Goal: Task Accomplishment & Management: Complete application form

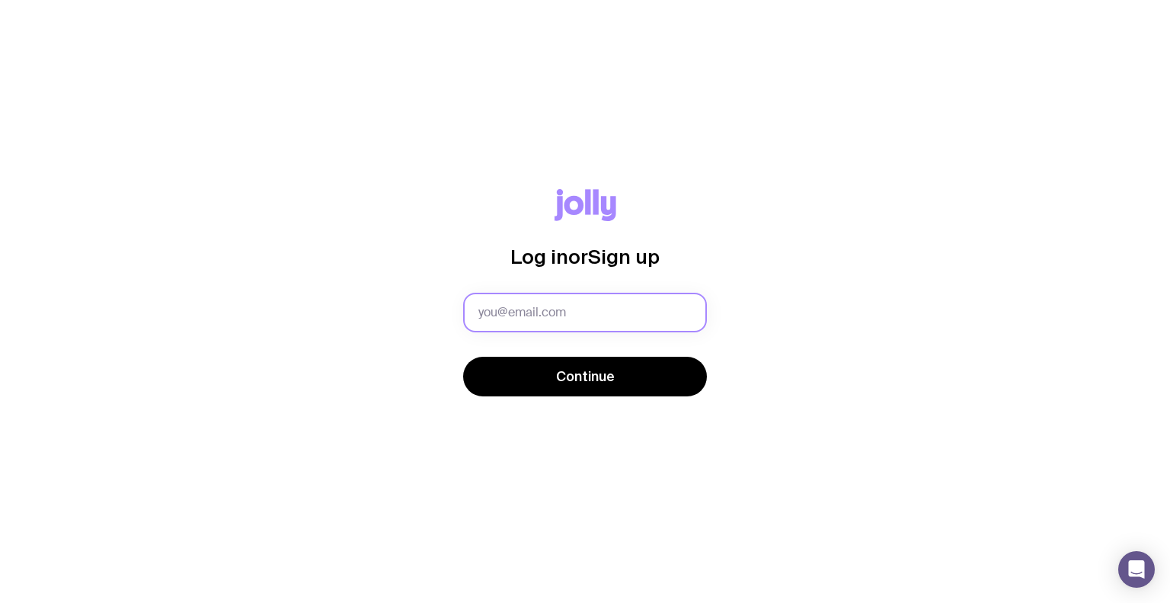
type input "[EMAIL_ADDRESS][PERSON_NAME][PERSON_NAME][DOMAIN_NAME]"
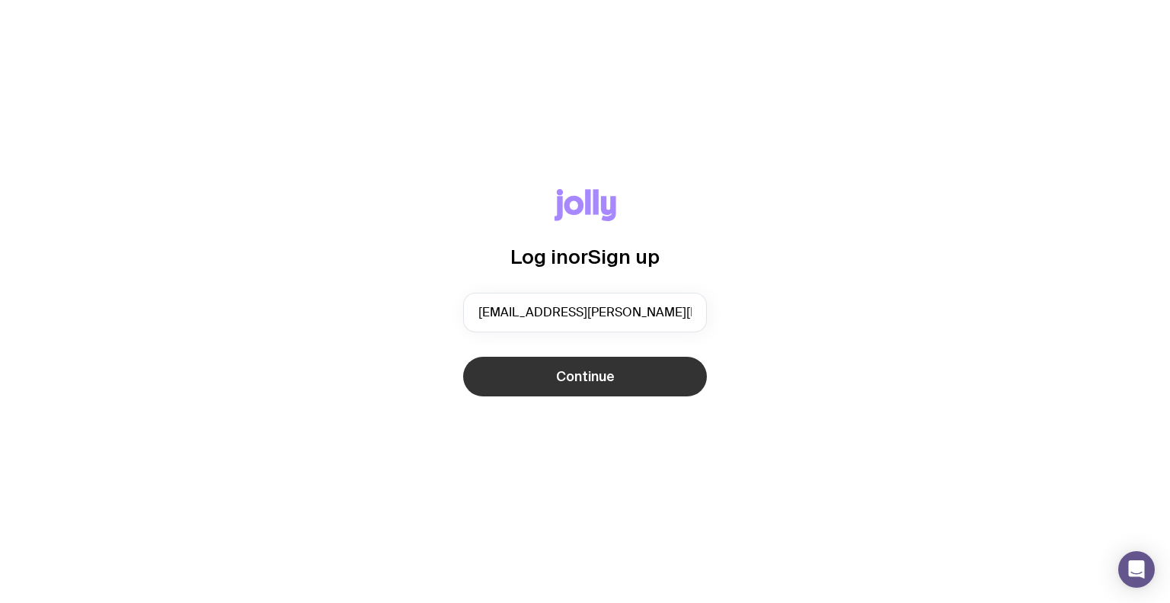
click at [580, 376] on span "Continue" at bounding box center [585, 376] width 59 height 18
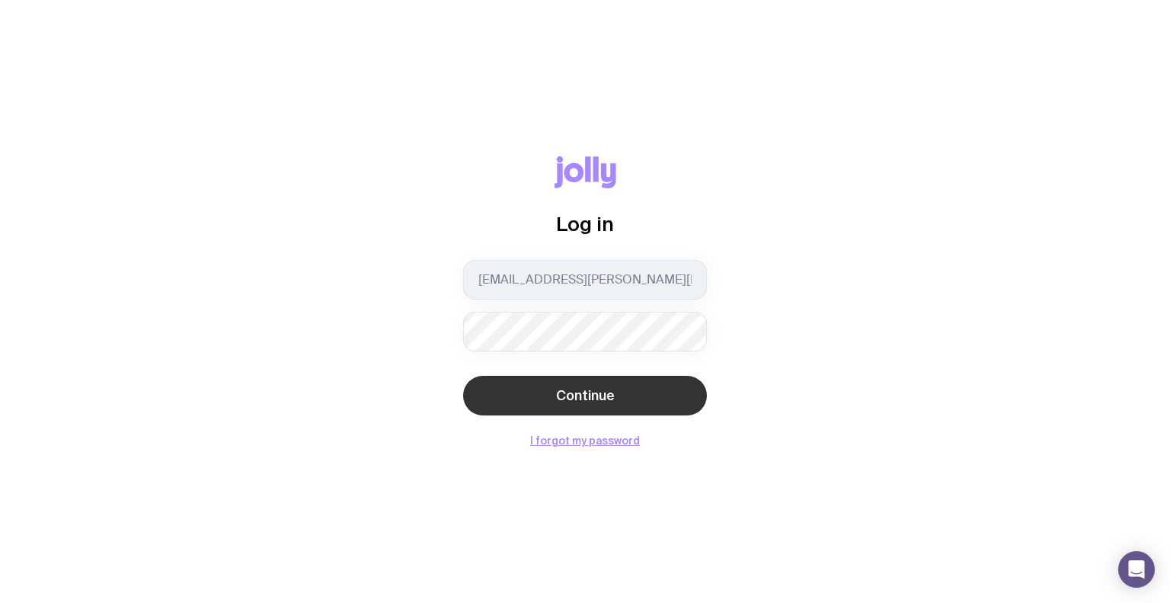
click at [504, 395] on button "Continue" at bounding box center [585, 396] width 244 height 40
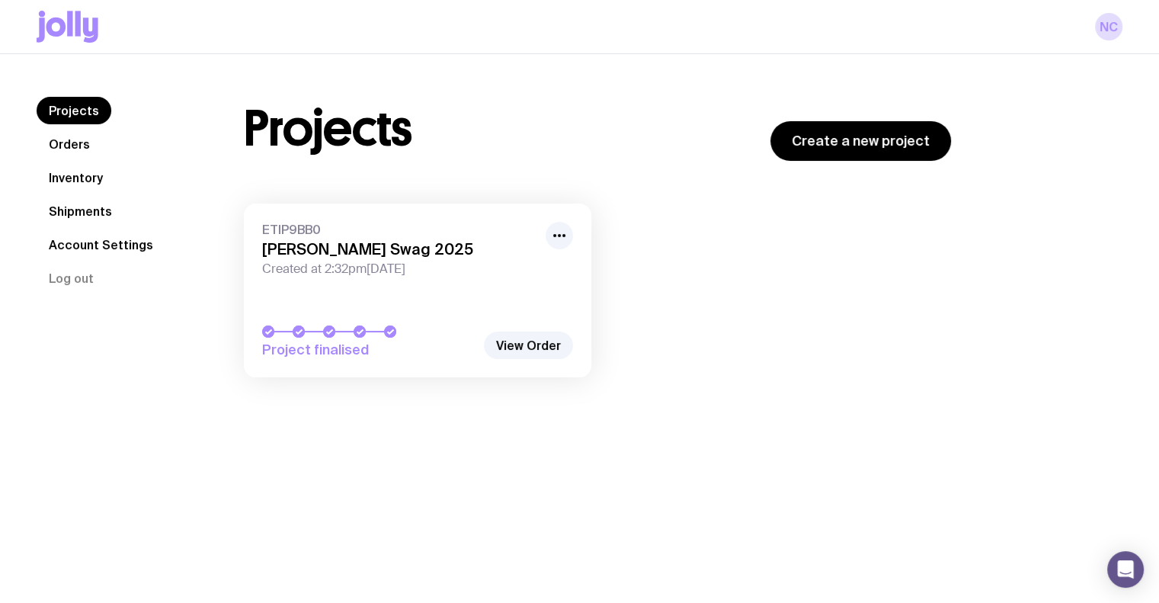
click at [87, 205] on link "Shipments" at bounding box center [81, 210] width 88 height 27
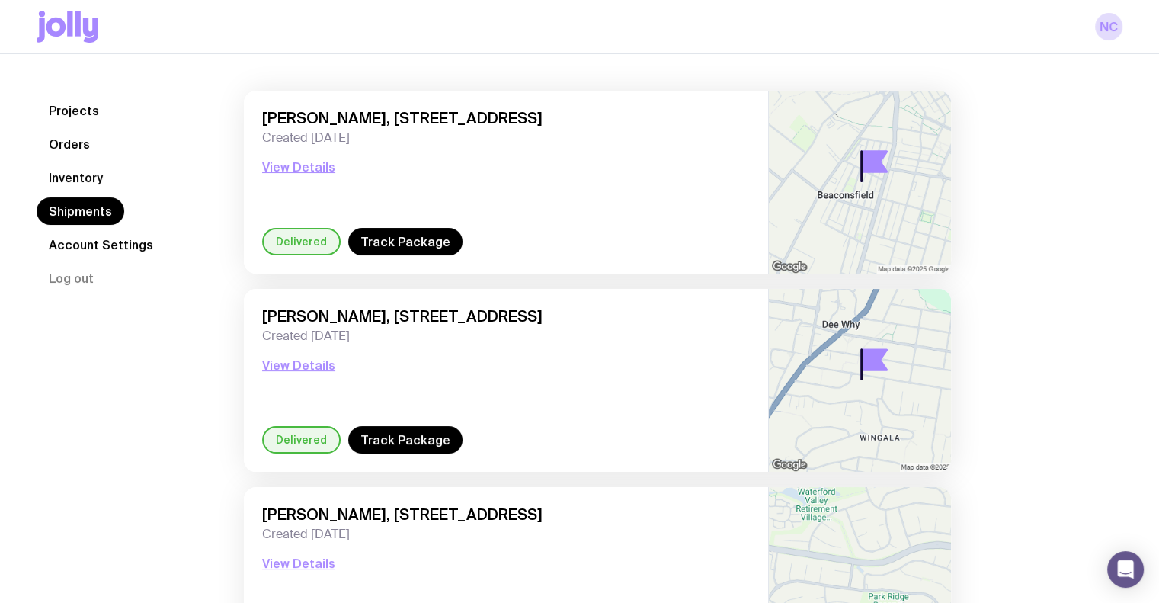
scroll to position [101, 0]
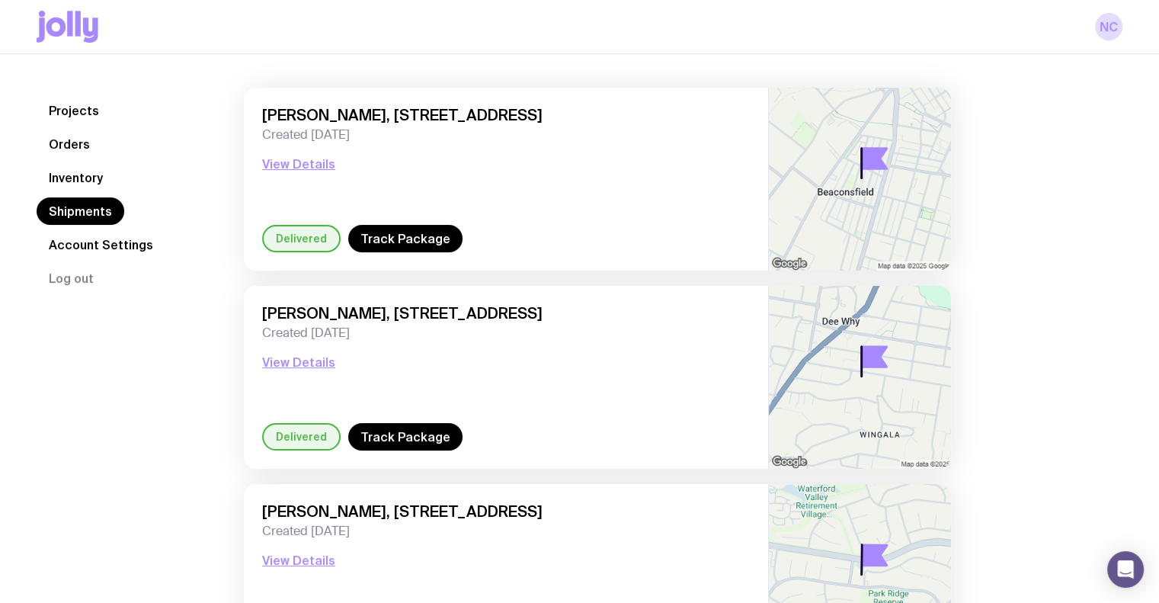
click at [69, 178] on link "Inventory" at bounding box center [76, 177] width 78 height 27
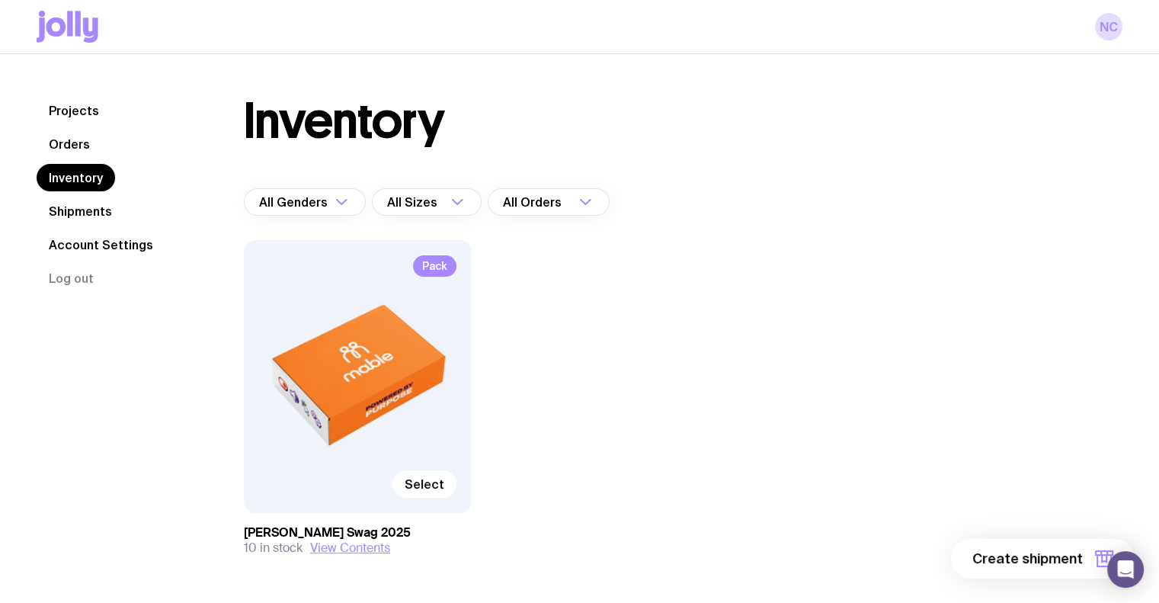
scroll to position [56, 0]
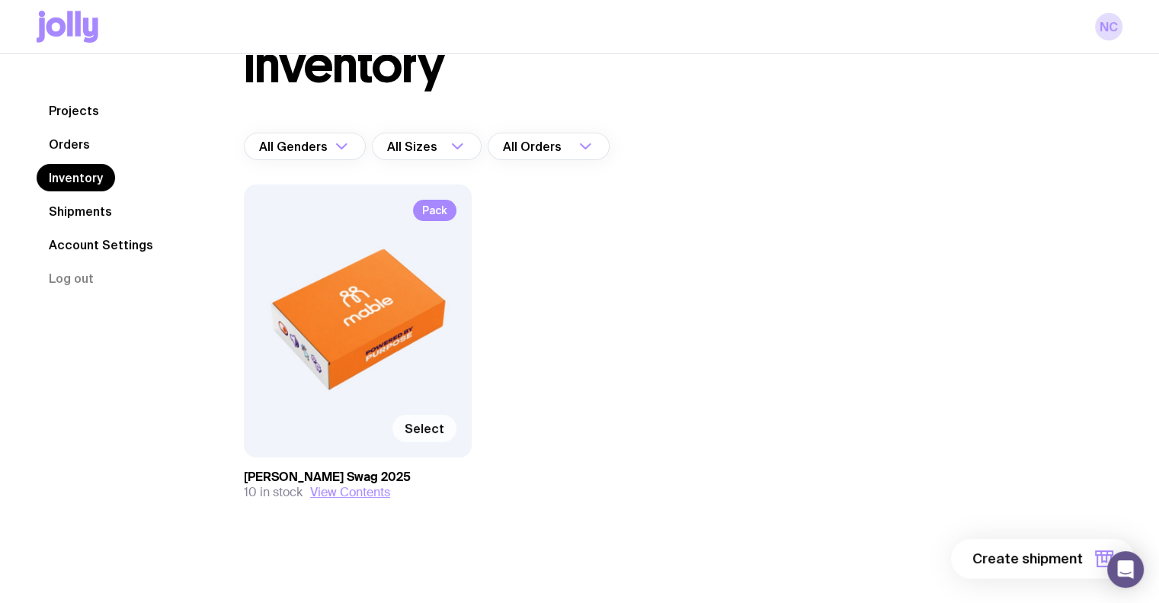
click at [422, 427] on span "Select" at bounding box center [425, 428] width 40 height 15
click at [0, 0] on input "Select" at bounding box center [0, 0] width 0 height 0
click at [1051, 549] on button "1 item" at bounding box center [1078, 559] width 111 height 40
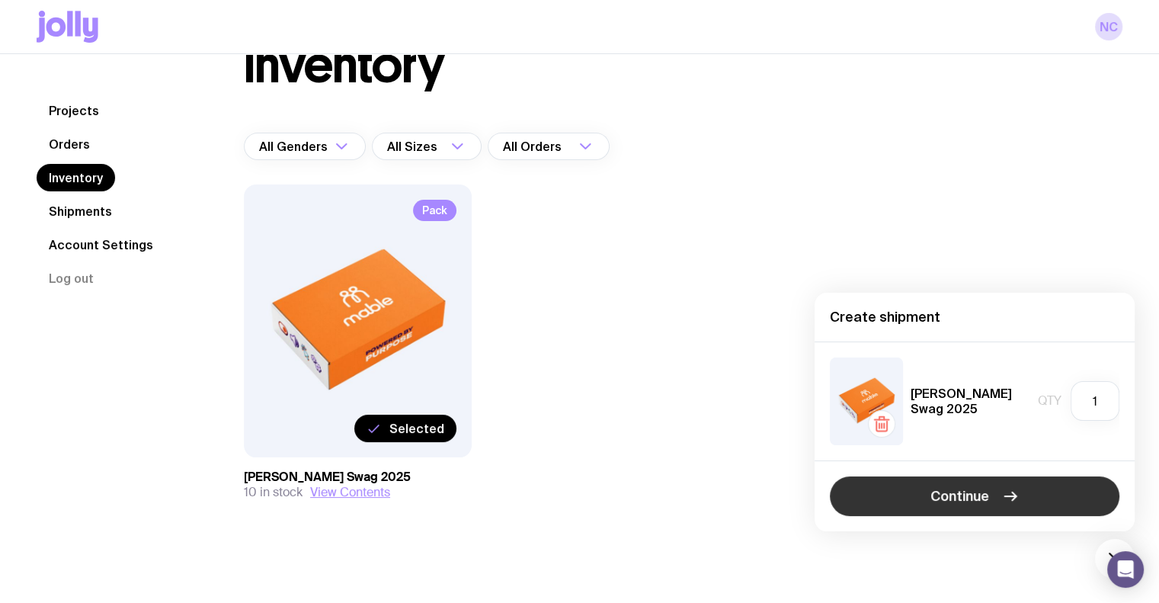
click at [973, 513] on button "Continue" at bounding box center [975, 496] width 290 height 40
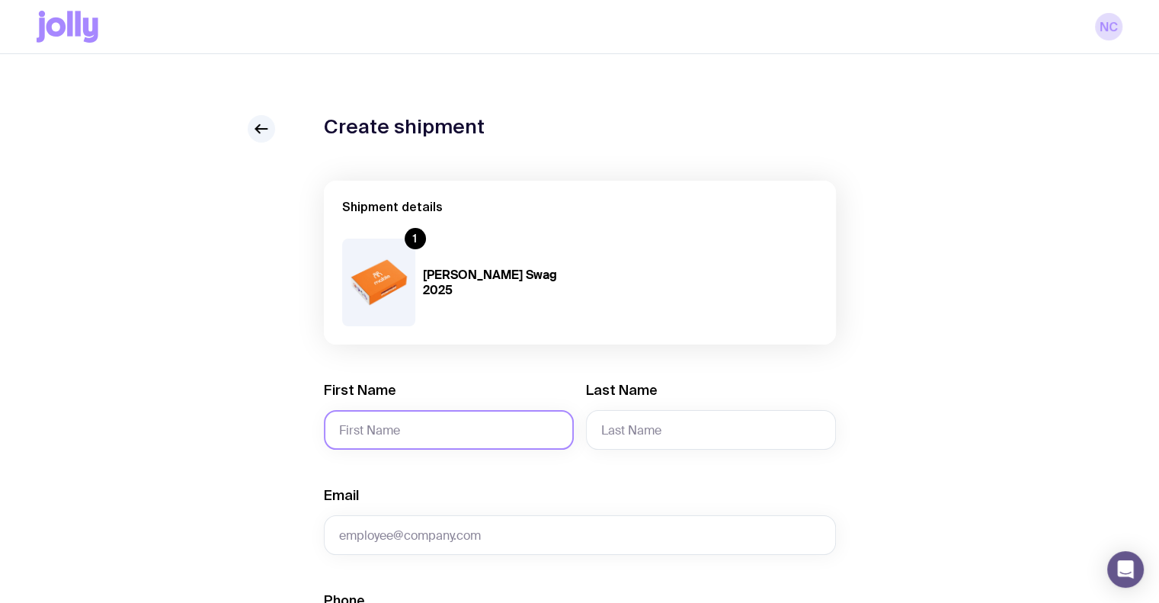
click at [401, 434] on input "First Name" at bounding box center [449, 430] width 250 height 40
paste input "[PERSON_NAME]"
click at [401, 434] on input "[PERSON_NAME]" at bounding box center [449, 430] width 250 height 40
type input "Sandeep"
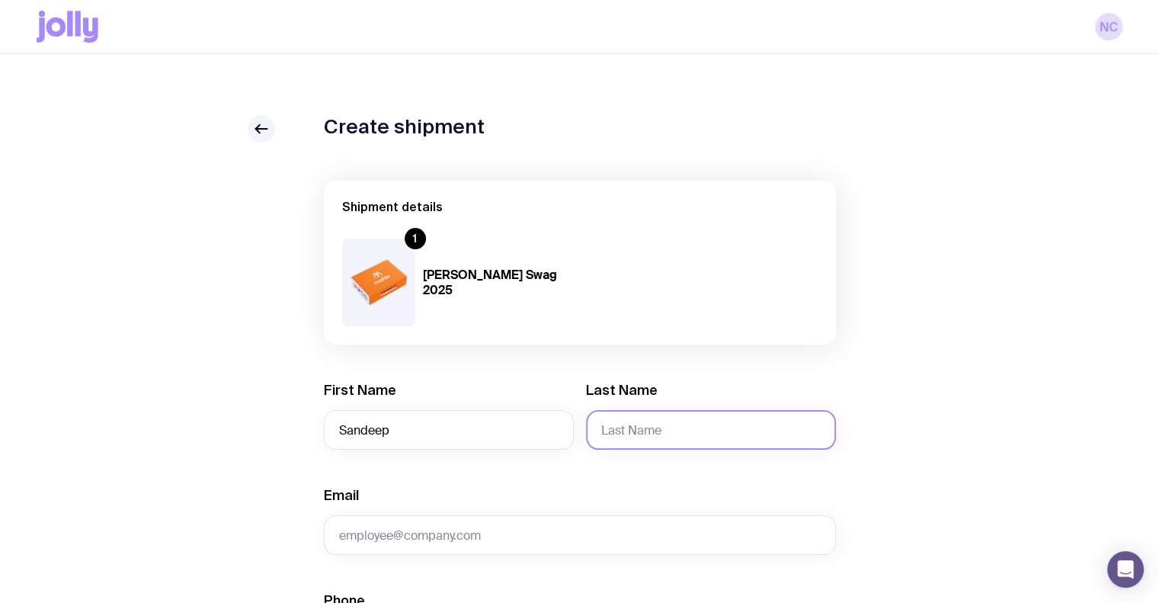
click at [692, 421] on input "Last Name" at bounding box center [711, 430] width 250 height 40
paste input "[PERSON_NAME]"
click at [616, 428] on input "[PERSON_NAME]" at bounding box center [711, 430] width 250 height 40
type input "Malhotra"
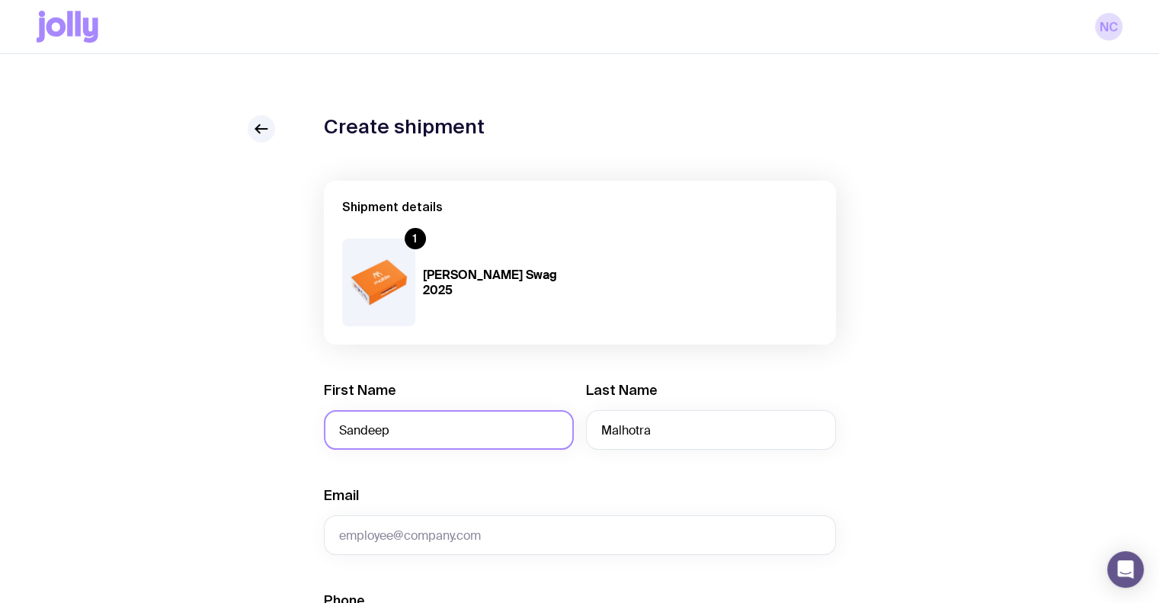
click at [514, 444] on input "Sandeep" at bounding box center [449, 430] width 250 height 40
type input "Sandeep"
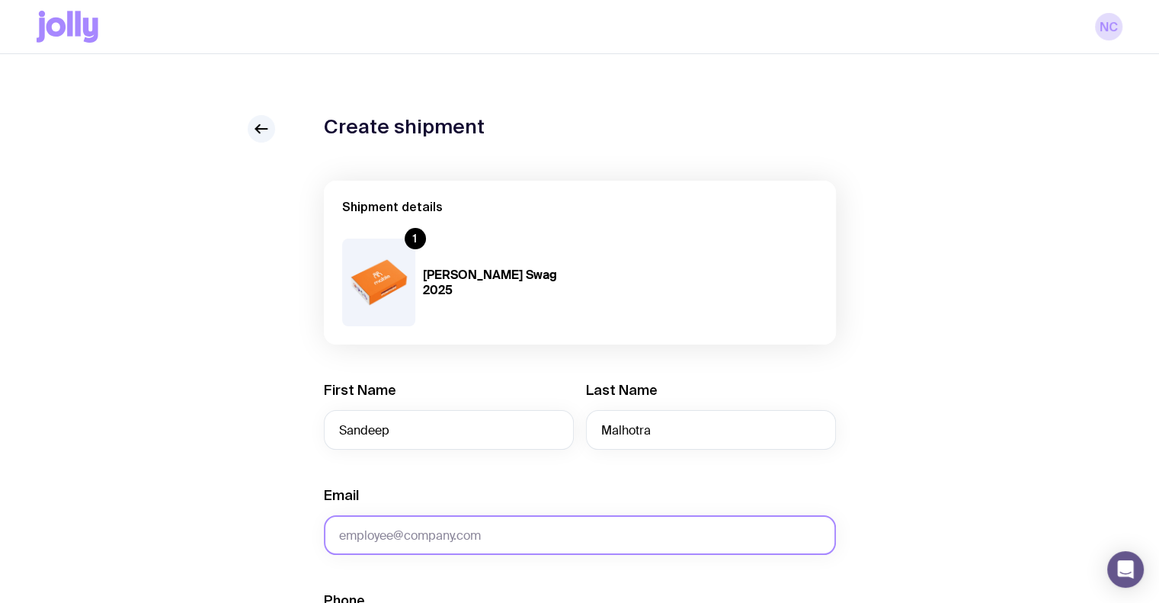
click at [405, 536] on input "Email" at bounding box center [580, 535] width 512 height 40
paste input "[EMAIL_ADDRESS][DOMAIN_NAME]"
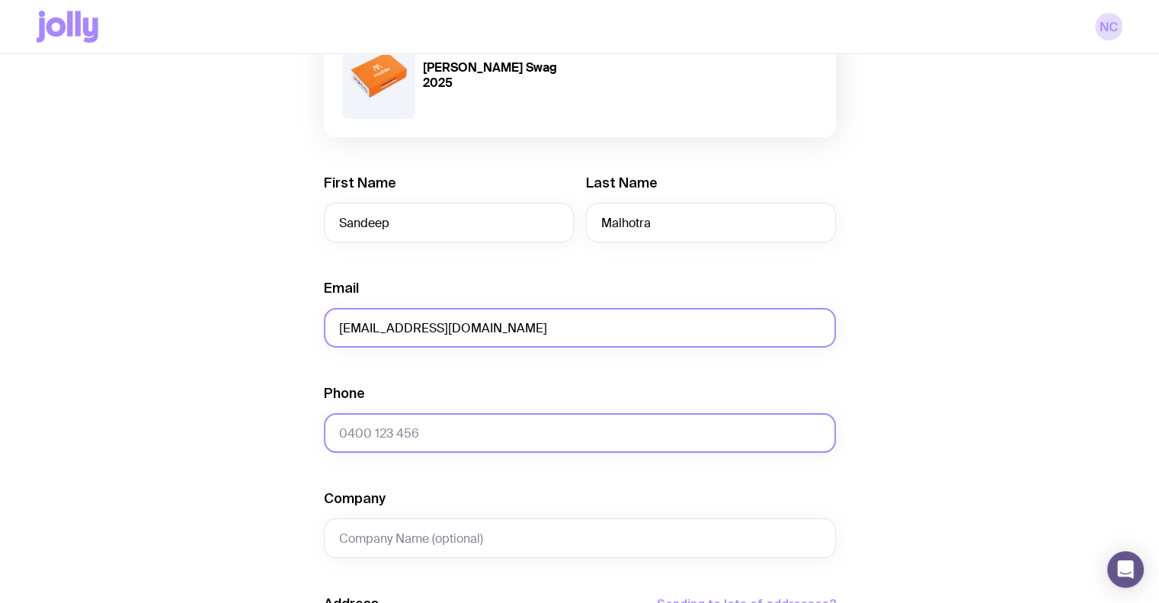
type input "[EMAIL_ADDRESS][DOMAIN_NAME]"
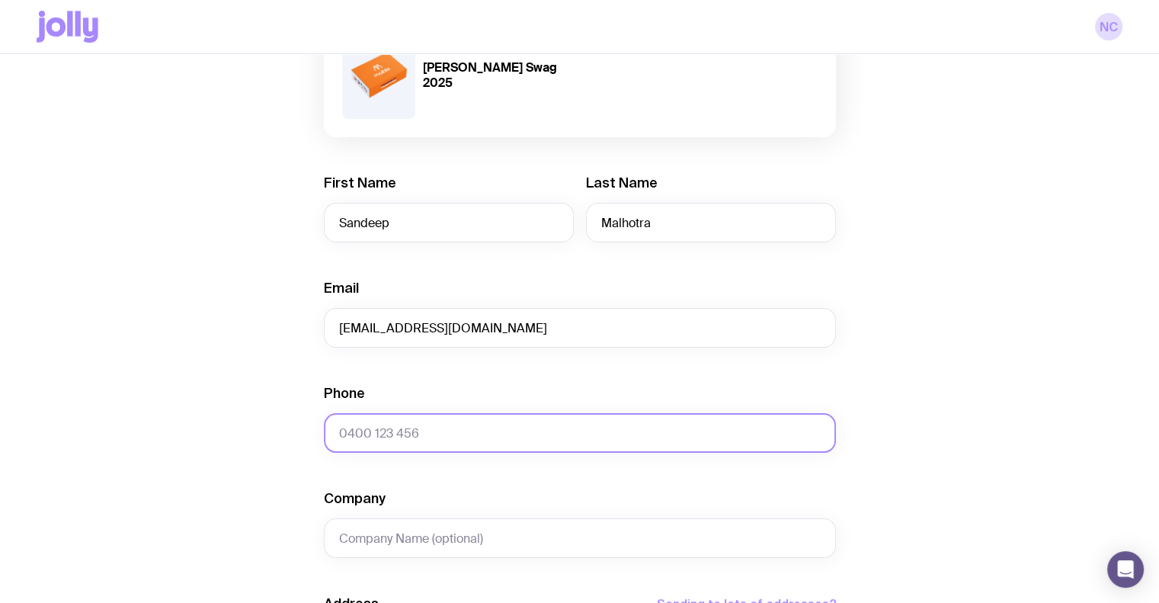
click at [414, 444] on input "Phone" at bounding box center [580, 433] width 512 height 40
paste input "0435 457 915"
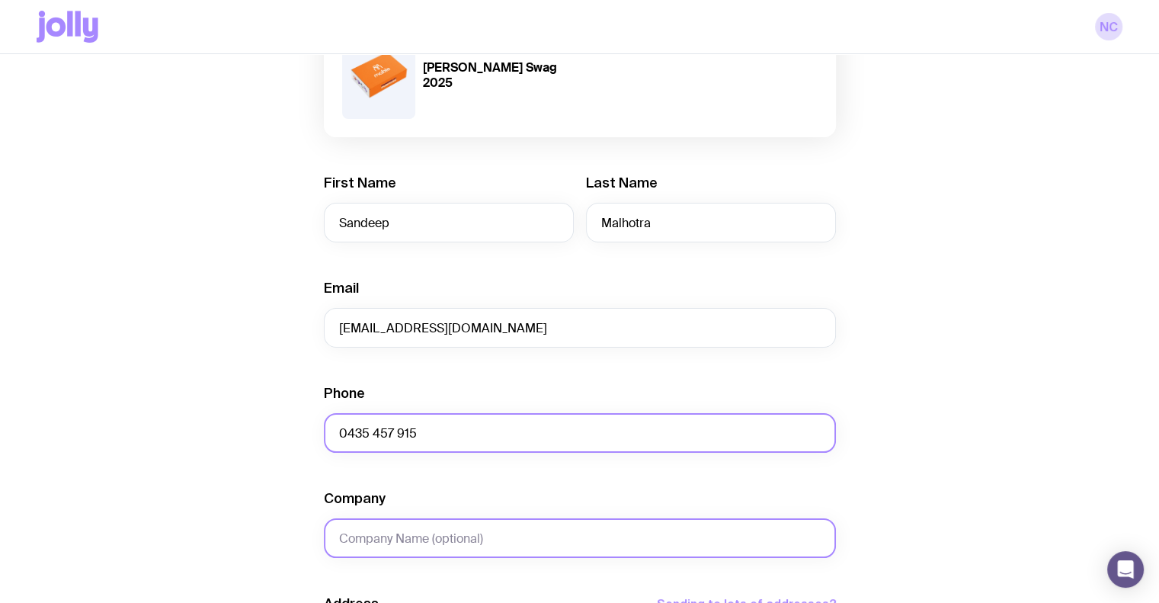
type input "0435 457 915"
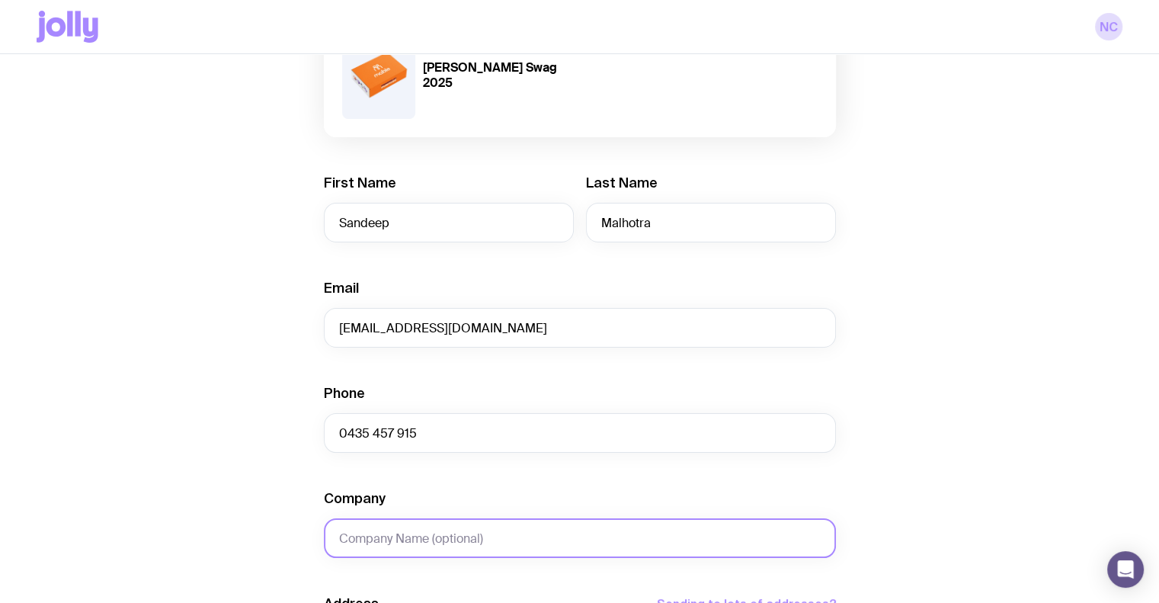
click at [409, 548] on input "Company" at bounding box center [580, 538] width 512 height 40
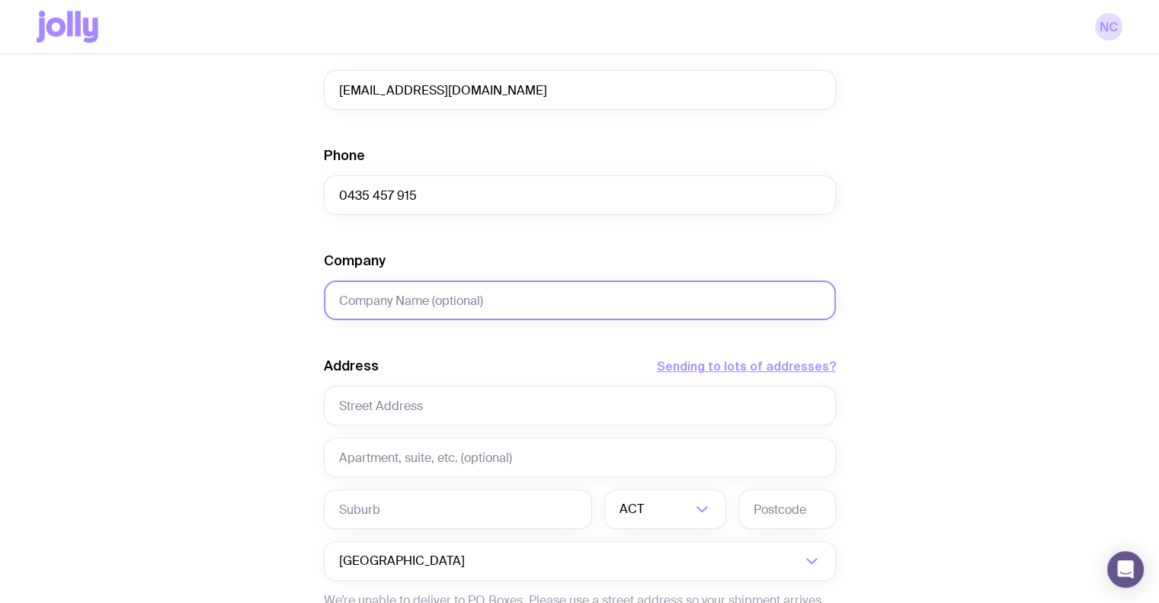
scroll to position [445, 0]
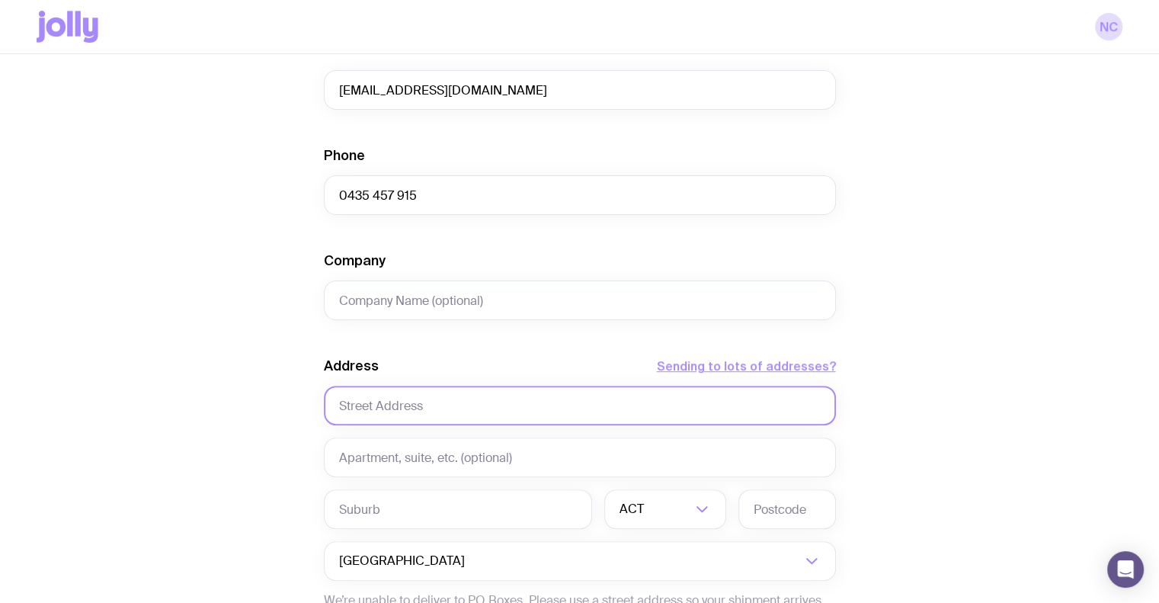
click at [411, 405] on input "text" at bounding box center [580, 406] width 512 height 40
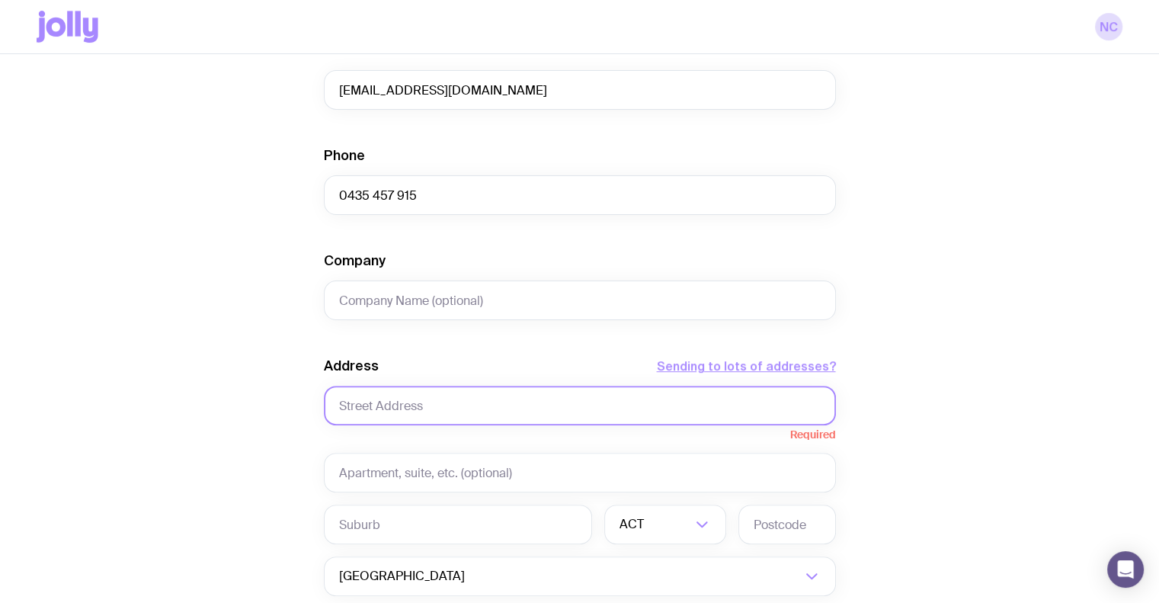
type input "v"
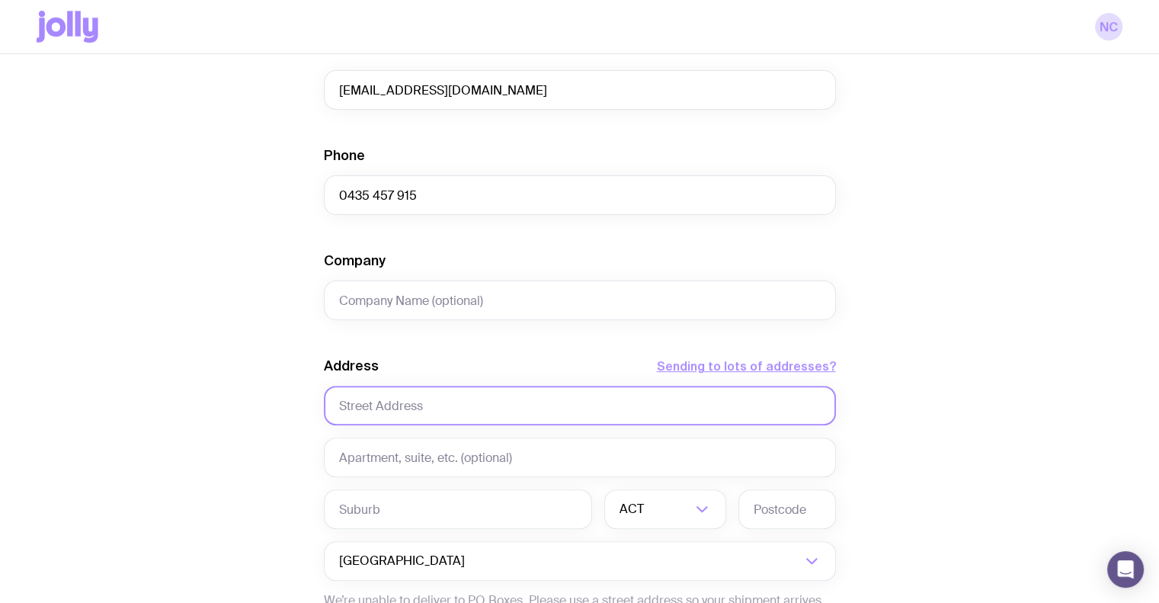
paste input "[STREET_ADDRESS][PERSON_NAME]"
type input "[STREET_ADDRESS][PERSON_NAME]"
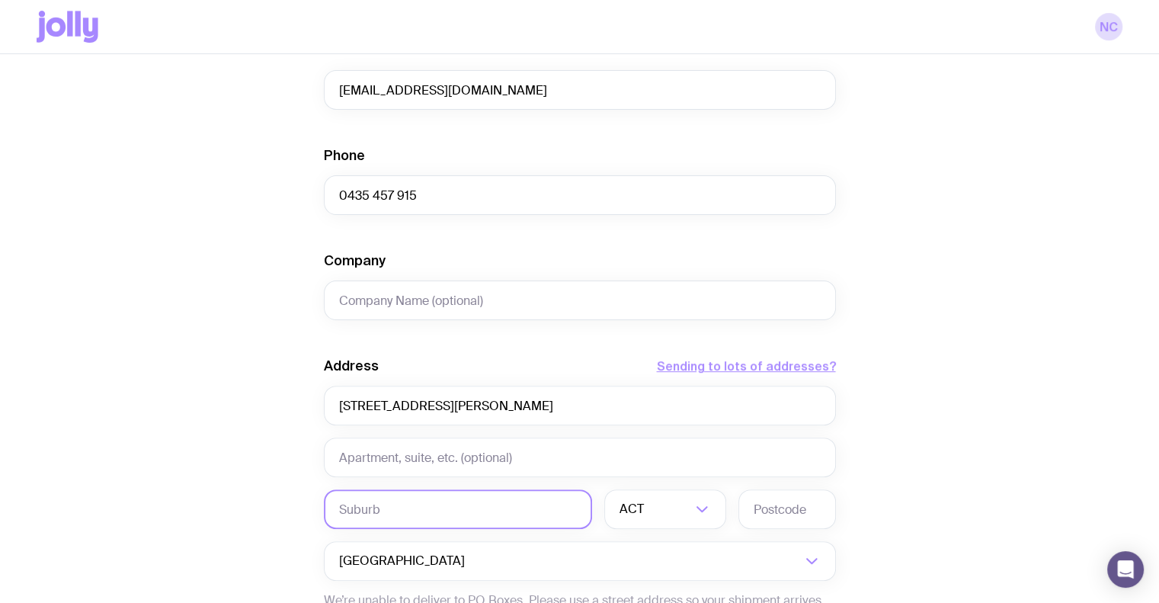
click at [454, 493] on input "text" at bounding box center [458, 509] width 268 height 40
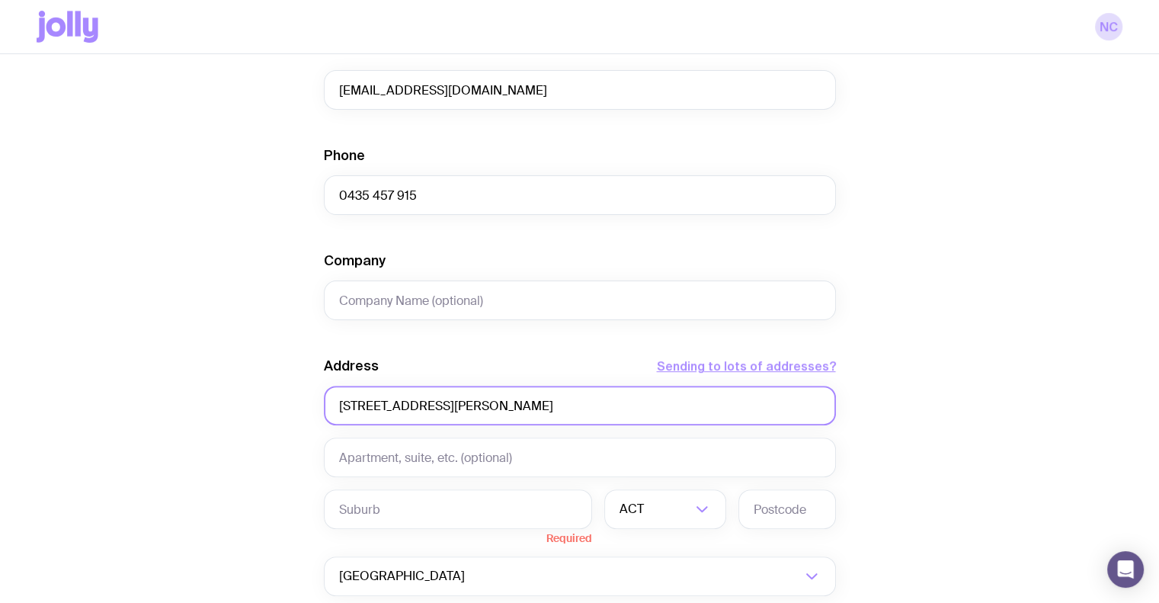
drag, startPoint x: 523, startPoint y: 405, endPoint x: 430, endPoint y: 405, distance: 93.7
click at [430, 405] on input "[STREET_ADDRESS][PERSON_NAME]" at bounding box center [580, 406] width 512 height 40
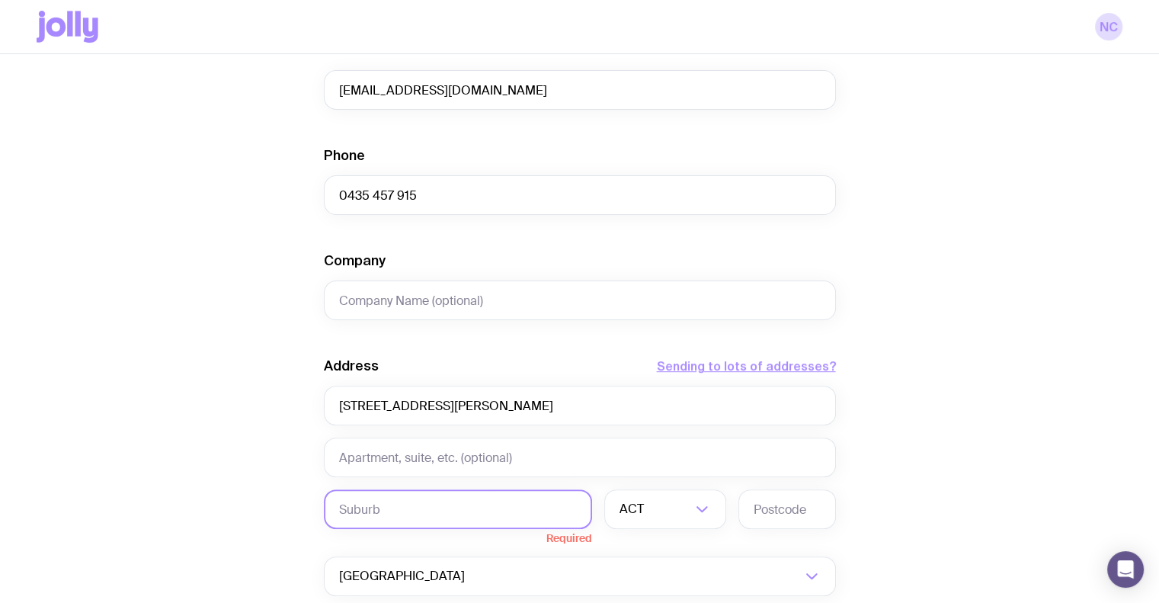
click at [410, 520] on input "text" at bounding box center [458, 509] width 268 height 40
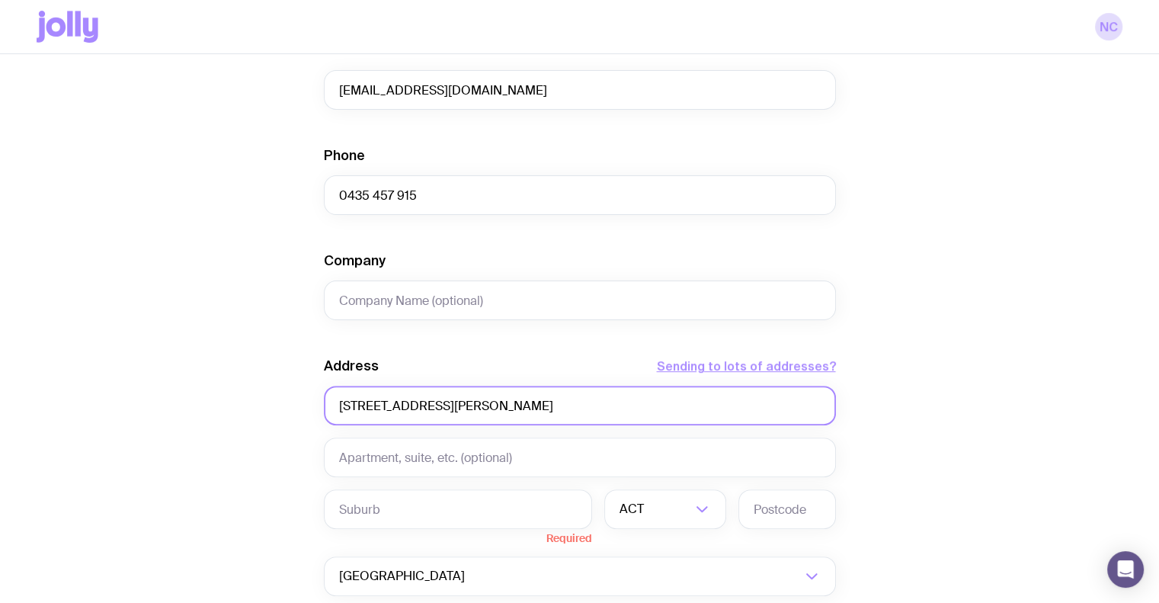
drag, startPoint x: 430, startPoint y: 407, endPoint x: 526, endPoint y: 405, distance: 95.3
click at [526, 405] on input "[STREET_ADDRESS][PERSON_NAME]" at bounding box center [580, 406] width 512 height 40
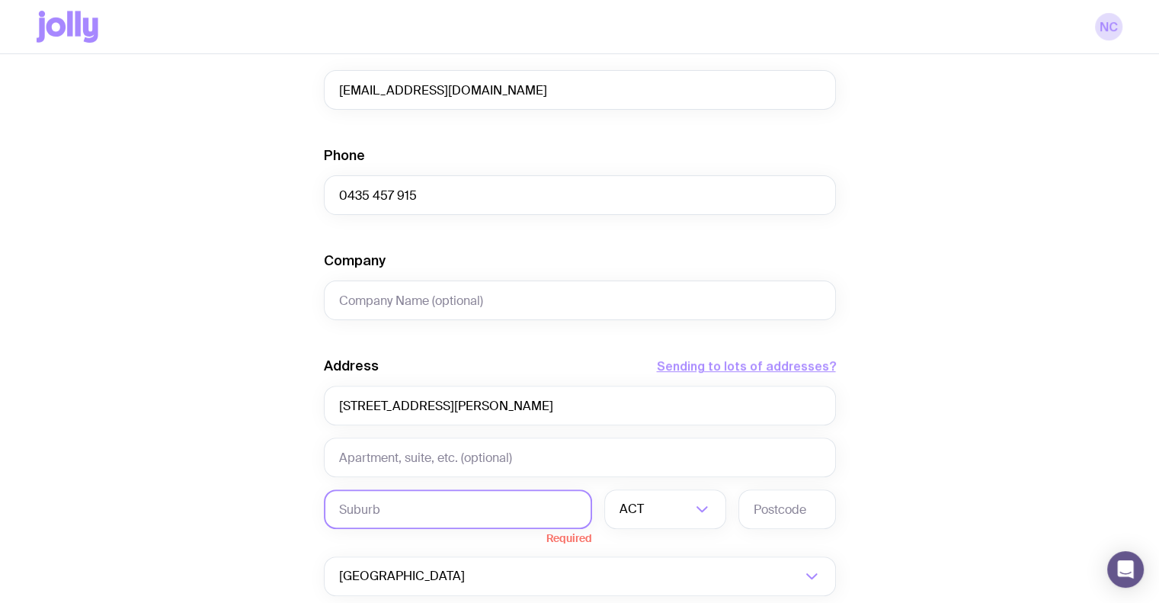
click at [404, 514] on input "text" at bounding box center [458, 509] width 268 height 40
paste input "WYNDHAM VALE"
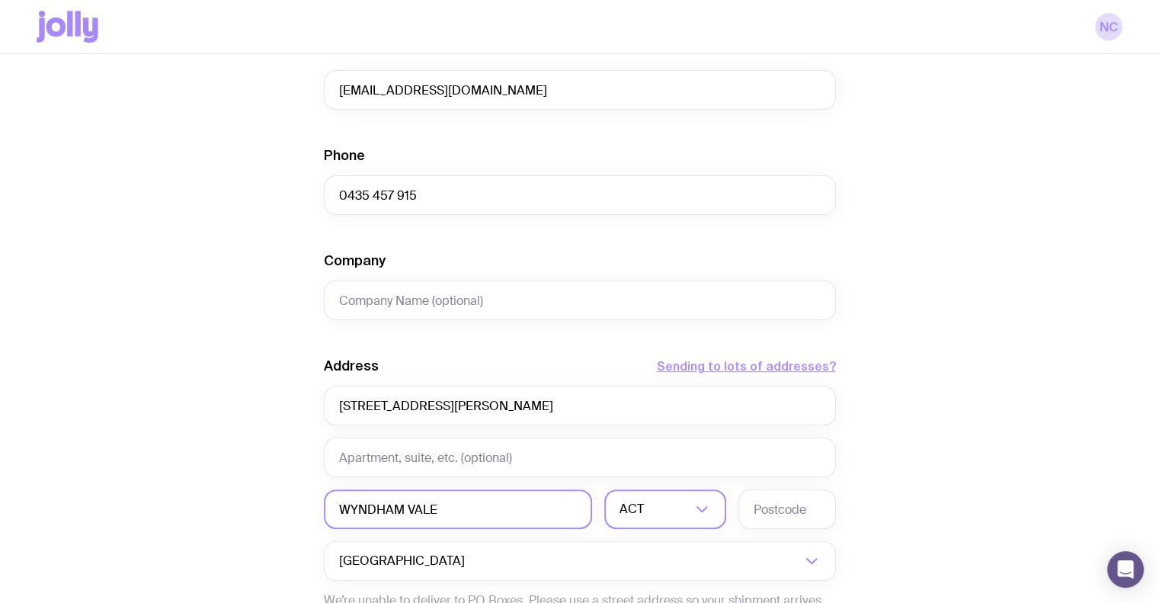
type input "WYNDHAM VALE"
click at [647, 514] on input "Search for option" at bounding box center [669, 509] width 44 height 40
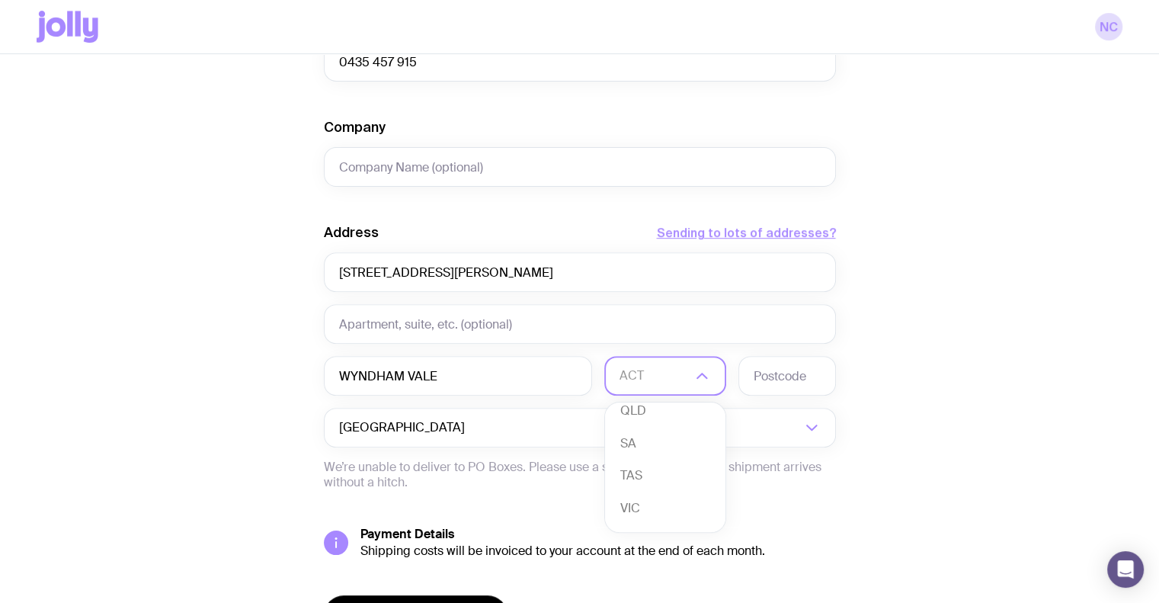
scroll to position [139, 0]
click at [652, 482] on li "VIC" at bounding box center [665, 479] width 120 height 33
click at [809, 368] on input "text" at bounding box center [787, 376] width 98 height 40
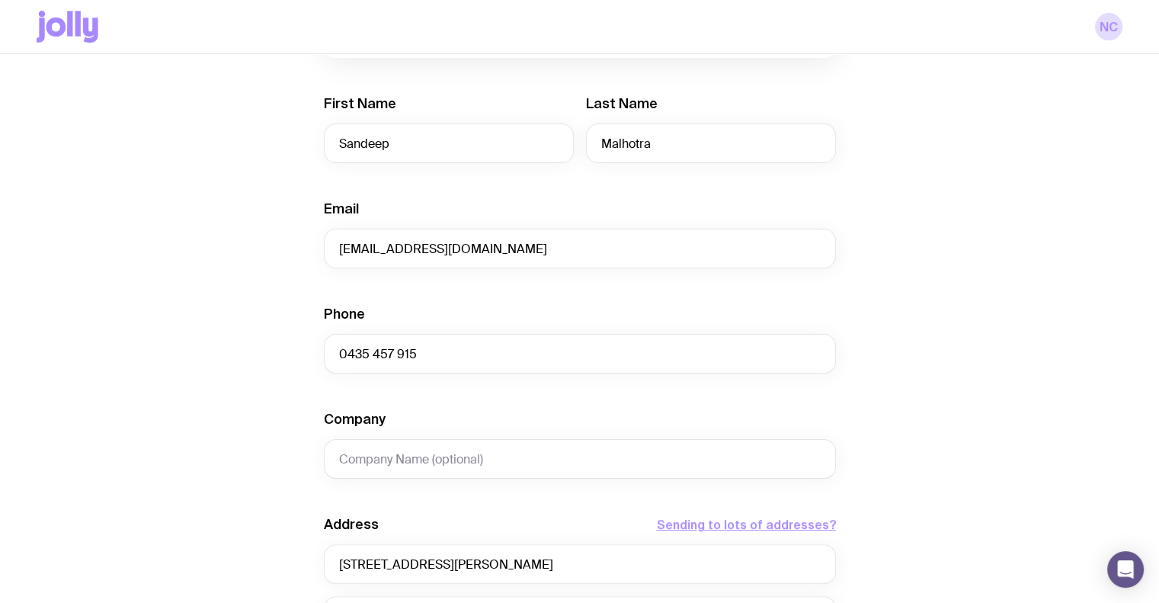
scroll to position [0, 0]
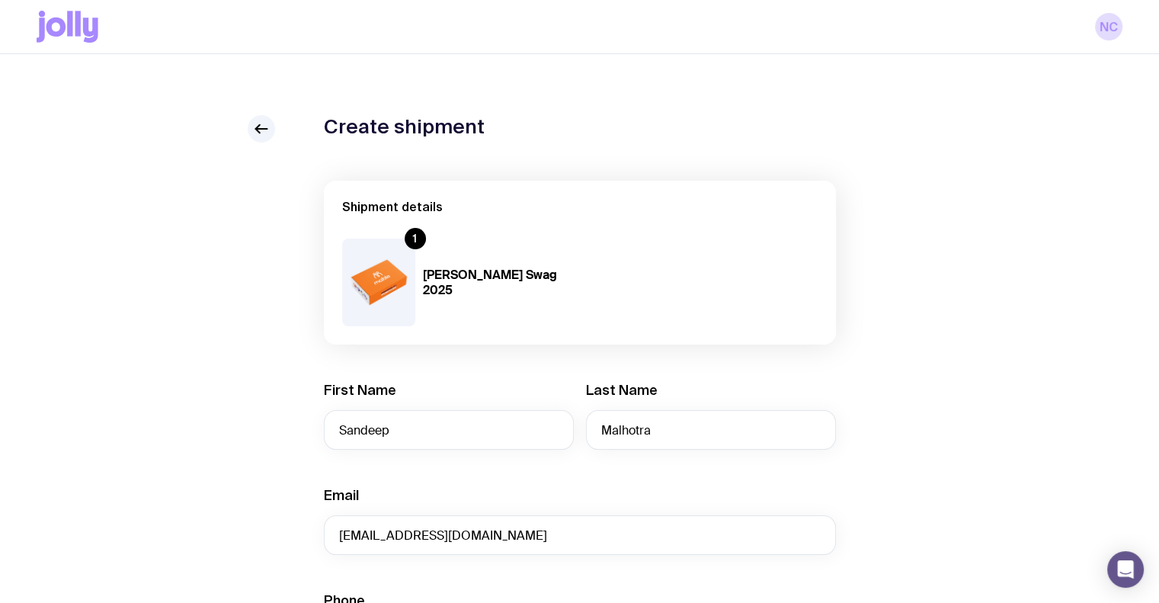
type input "3024"
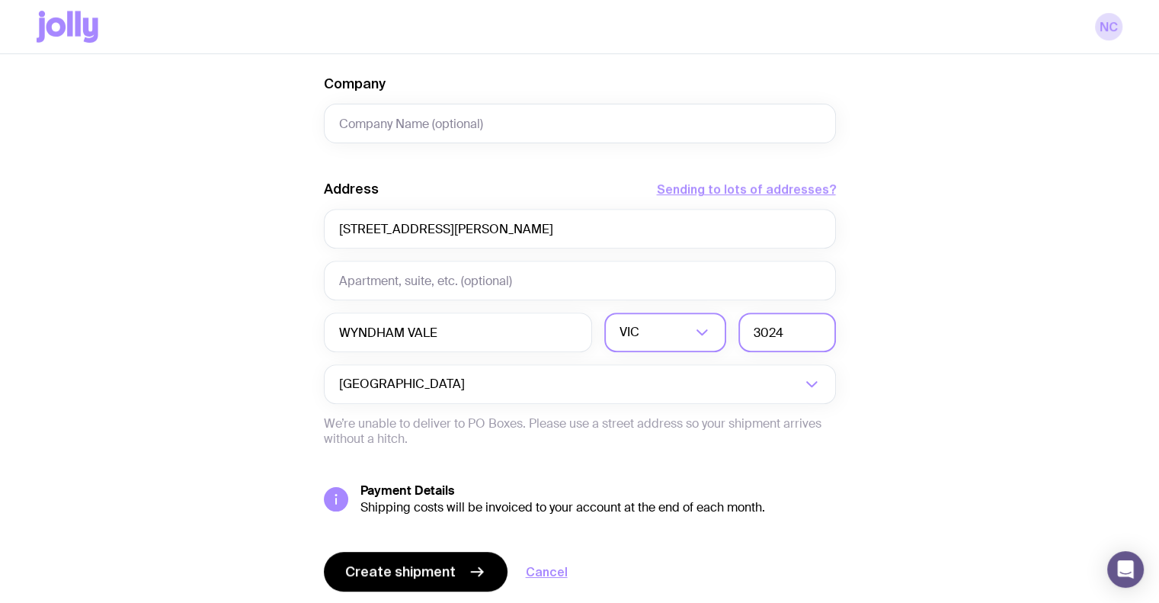
scroll to position [670, 0]
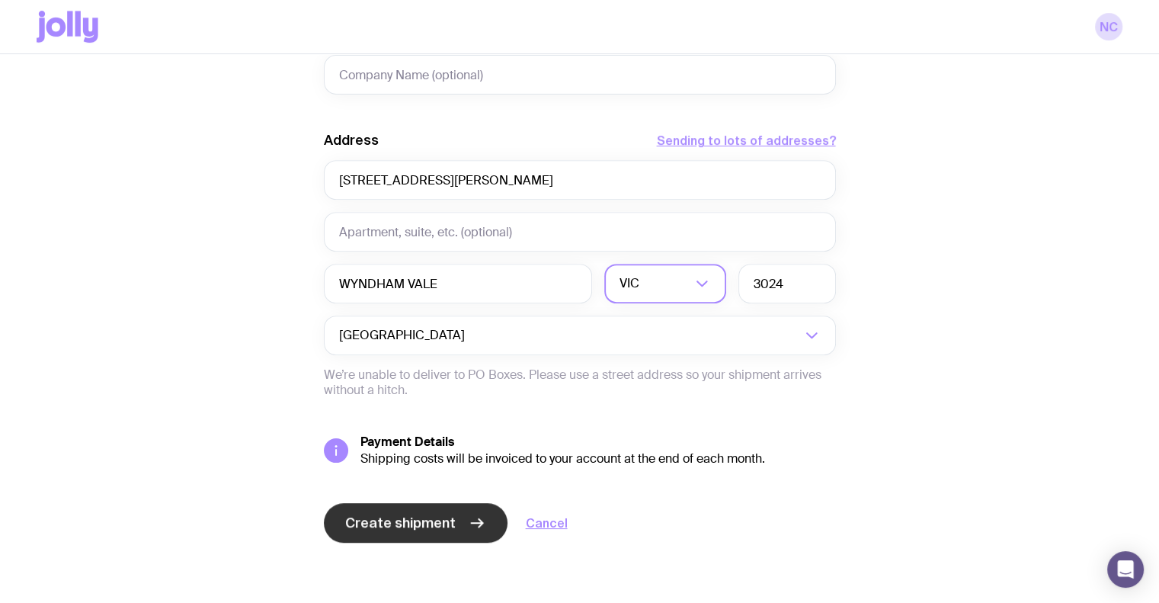
click at [411, 517] on span "Create shipment" at bounding box center [400, 523] width 110 height 18
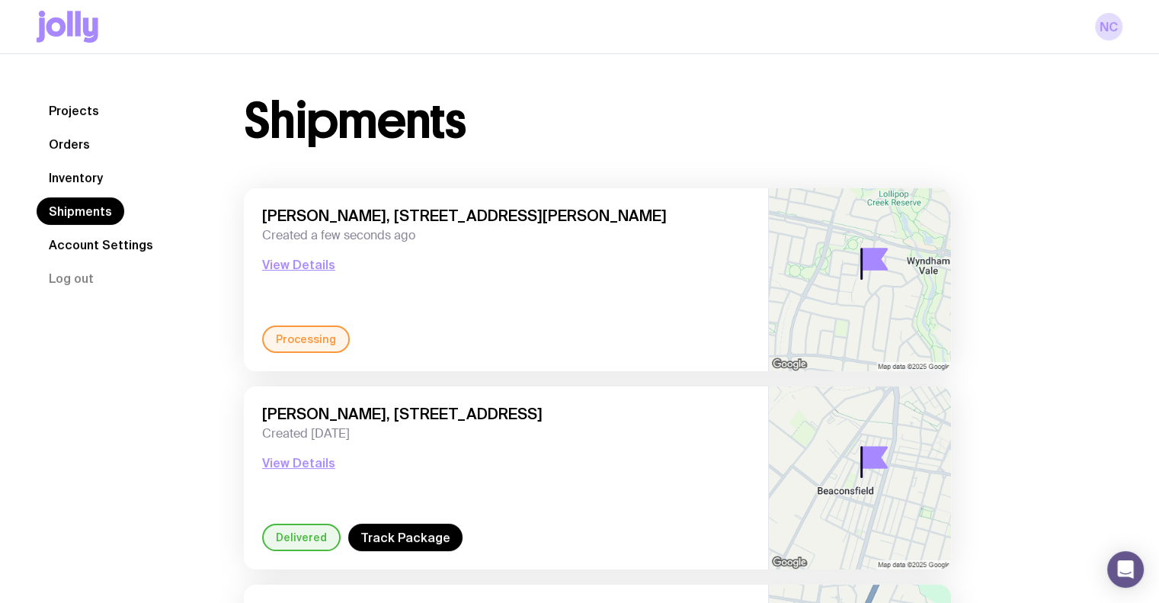
click at [81, 166] on link "Inventory" at bounding box center [76, 177] width 78 height 27
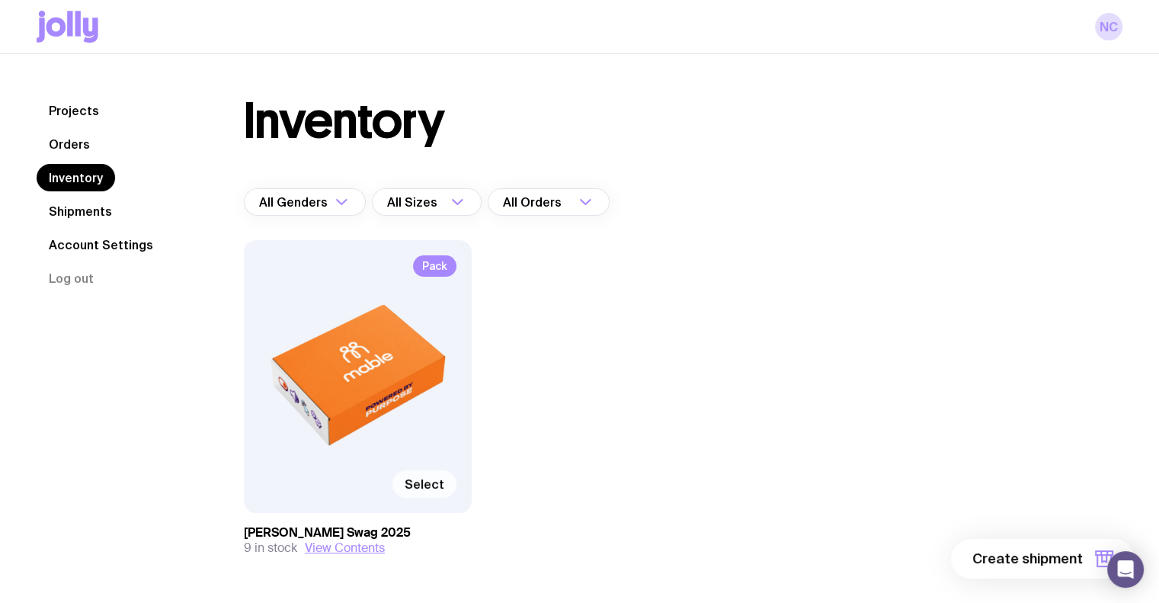
click at [423, 496] on label "Select" at bounding box center [424, 483] width 64 height 27
click at [0, 0] on input "Select" at bounding box center [0, 0] width 0 height 0
click at [1062, 560] on span "1 item" at bounding box center [1064, 558] width 38 height 18
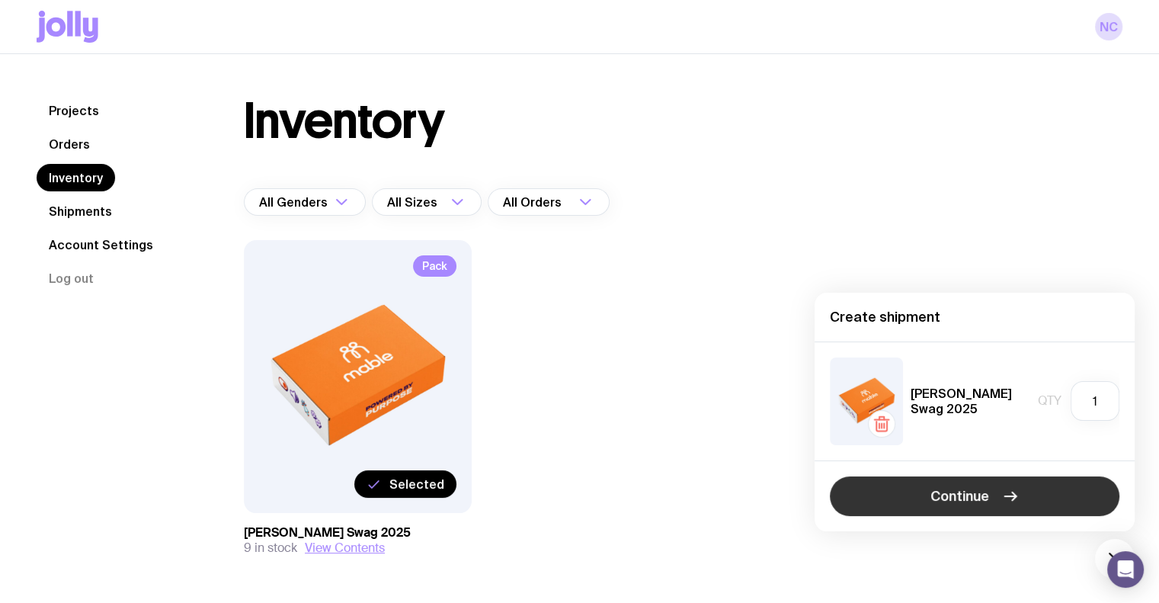
click at [979, 505] on span "Continue" at bounding box center [959, 496] width 59 height 18
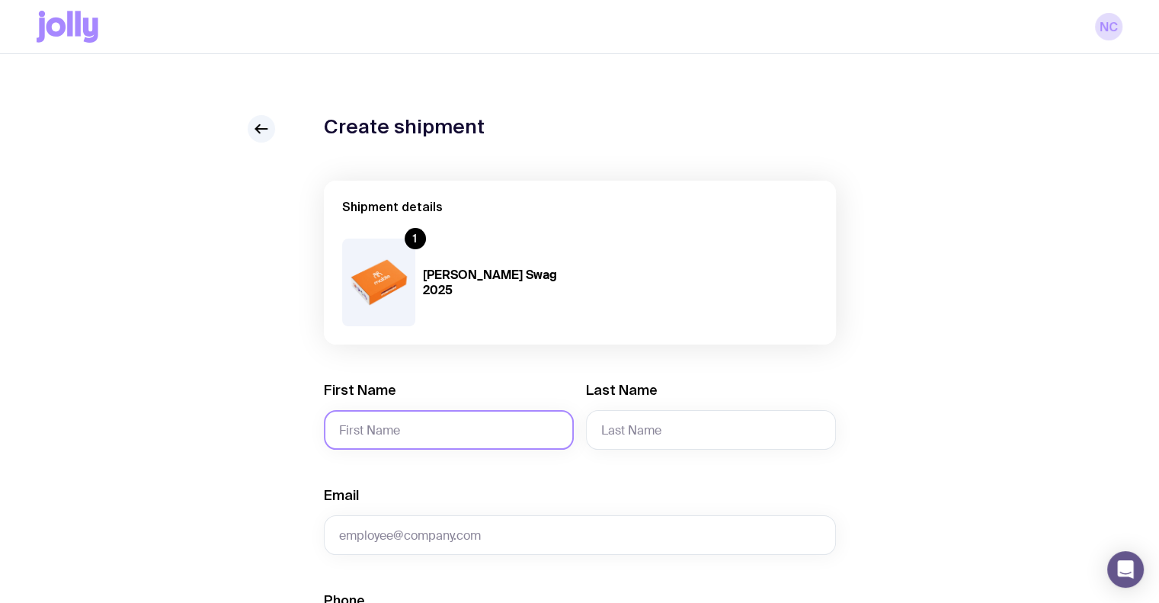
click at [458, 423] on input "First Name" at bounding box center [449, 430] width 250 height 40
paste input "[PERSON_NAME]"
type input "[PERSON_NAME]"
click at [658, 417] on input "Last Name" at bounding box center [711, 430] width 250 height 40
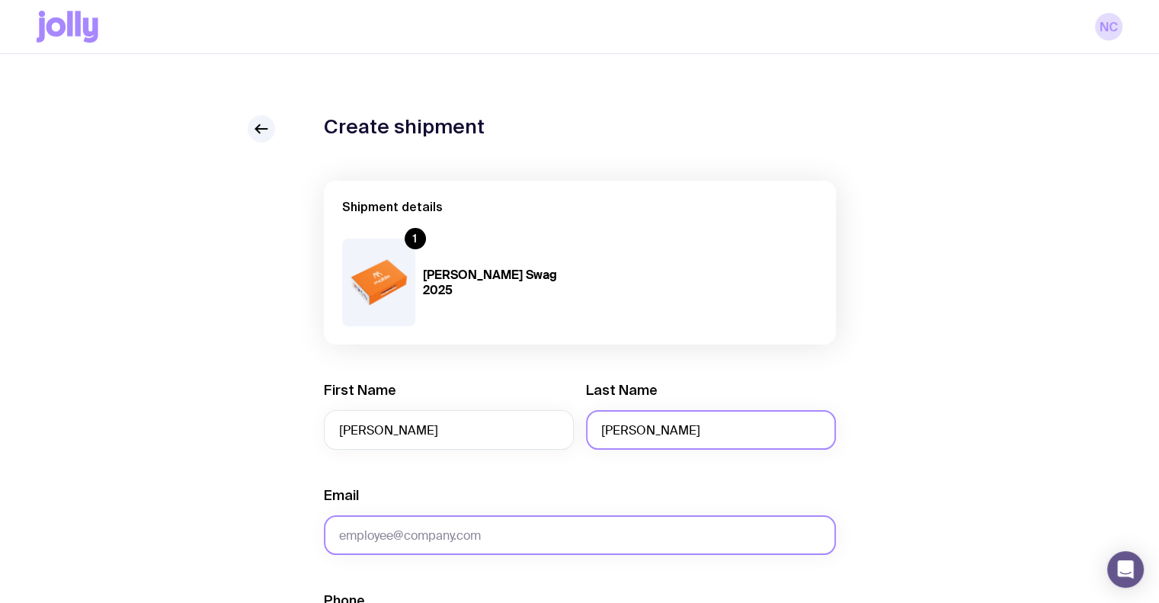
type input "[PERSON_NAME]"
click at [444, 528] on input "Email" at bounding box center [580, 535] width 512 height 40
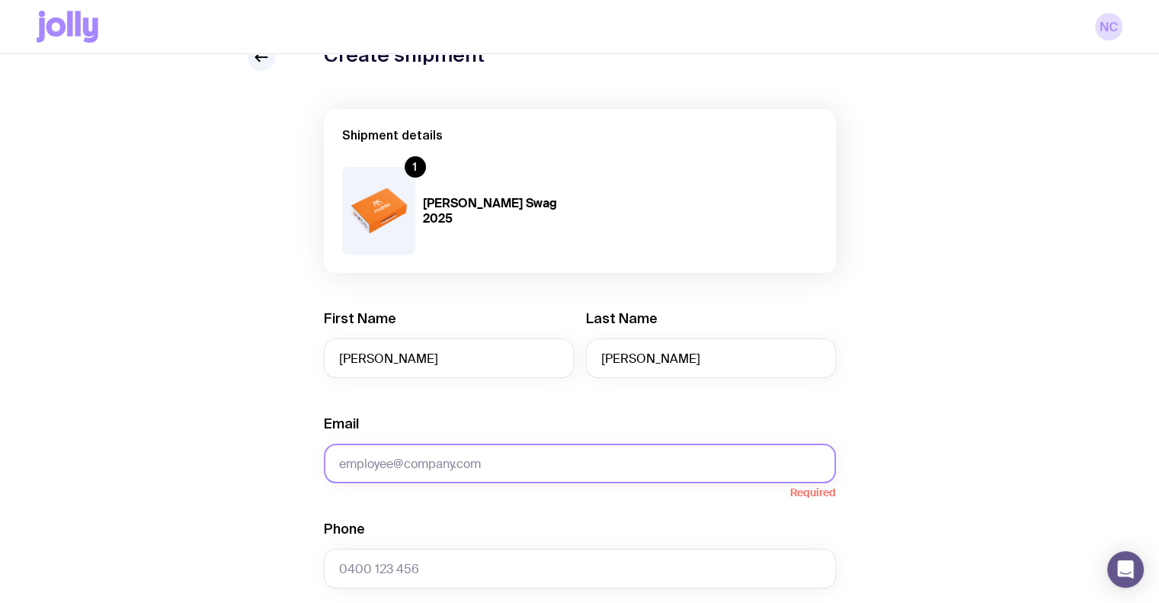
scroll to position [76, 0]
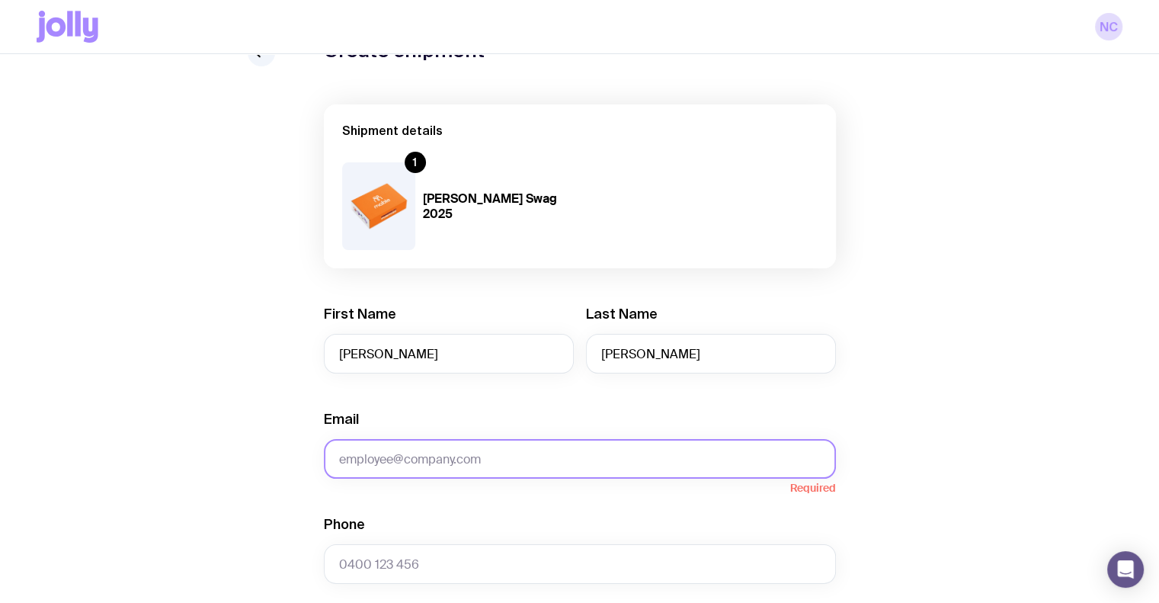
type input "v"
paste input "[PERSON_NAME][EMAIL_ADDRESS][PERSON_NAME][DOMAIN_NAME]"
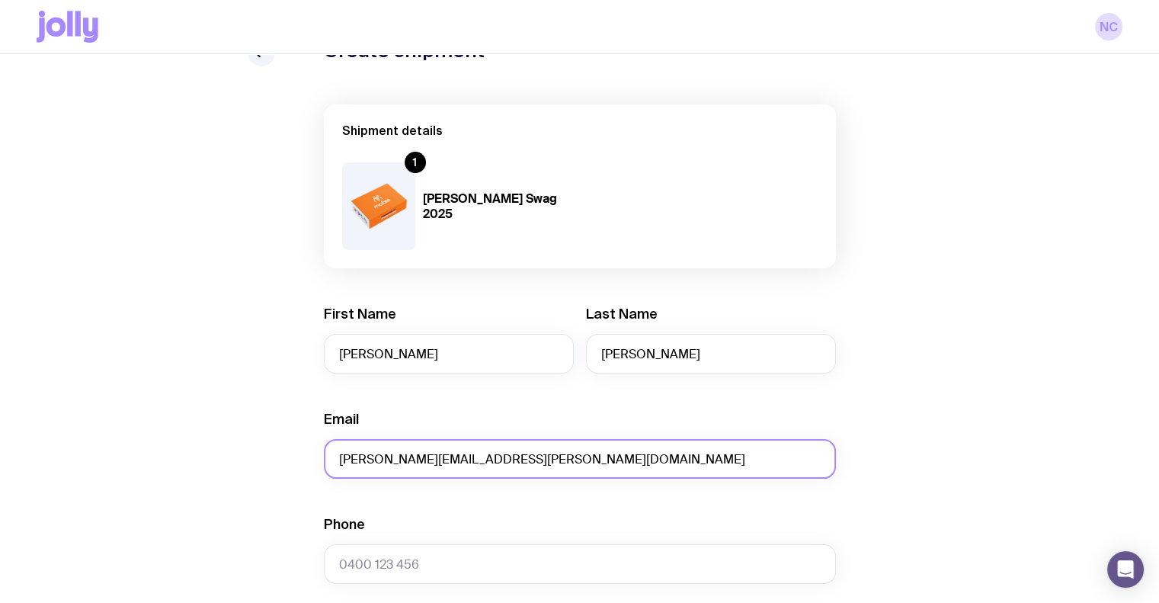
type input "[PERSON_NAME][EMAIL_ADDRESS][PERSON_NAME][DOMAIN_NAME]"
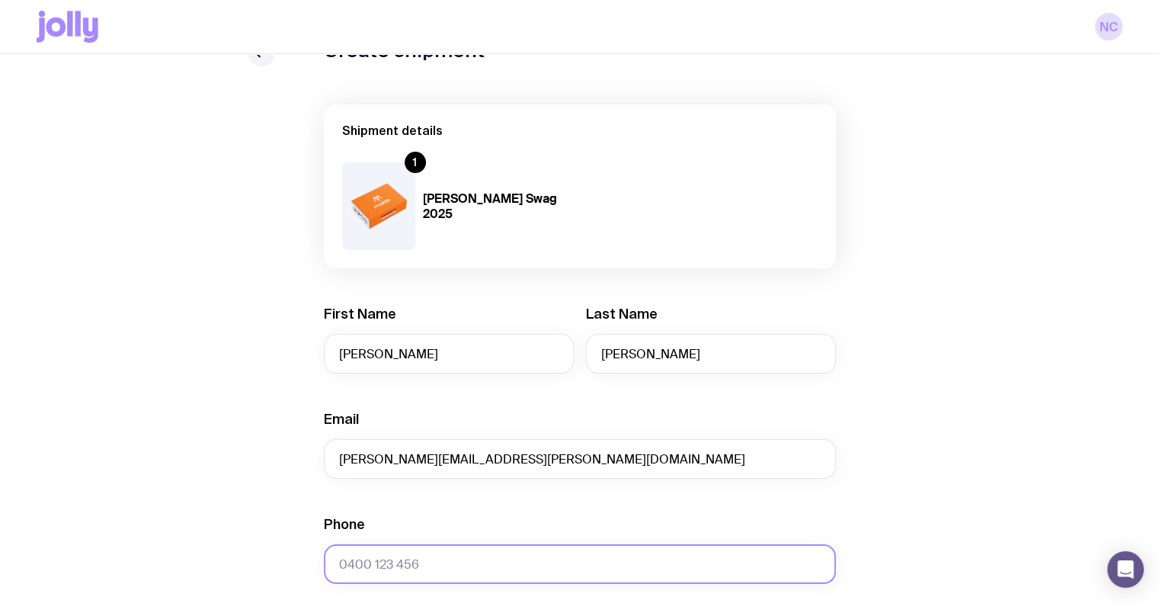
click at [411, 576] on input "Phone" at bounding box center [580, 564] width 512 height 40
paste input "0416 292 302"
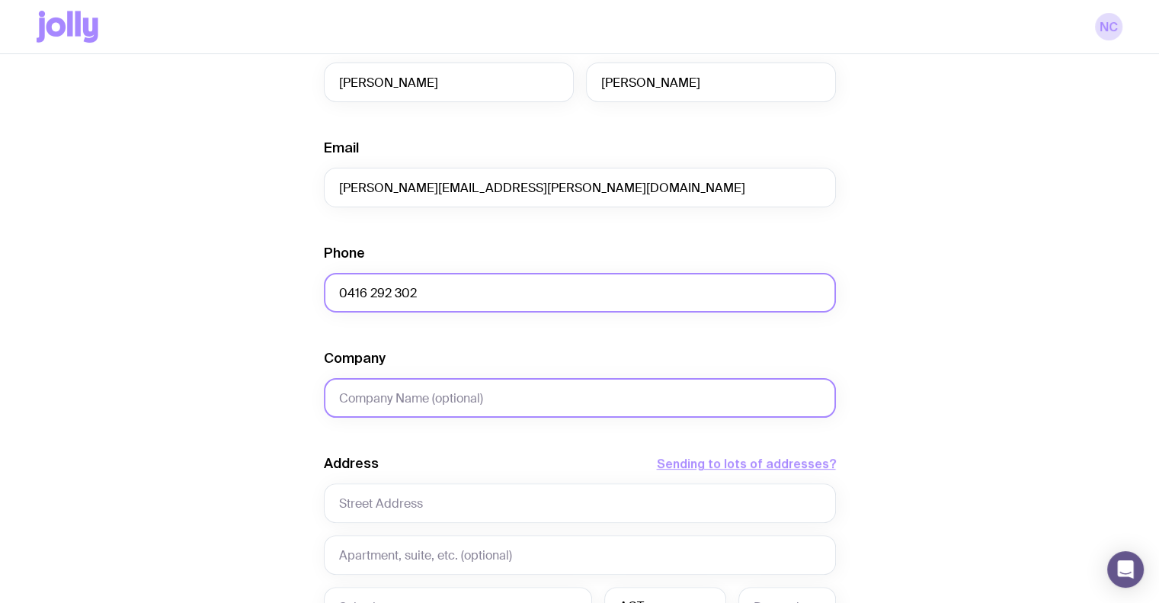
scroll to position [347, 0]
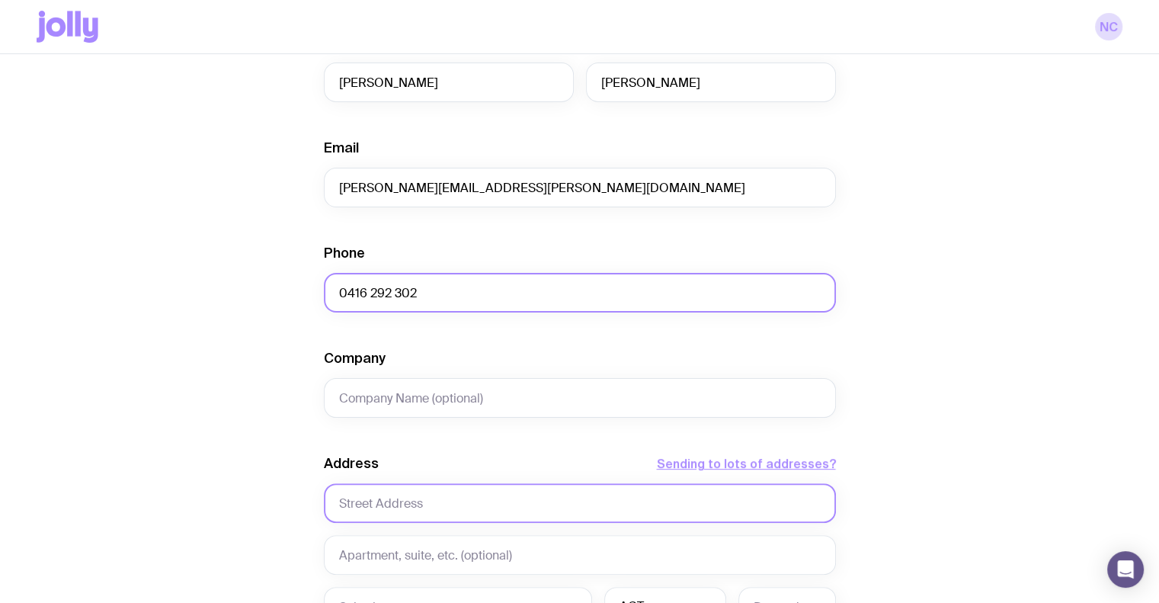
type input "0416 292 302"
click at [400, 503] on input "text" at bounding box center [580, 503] width 512 height 40
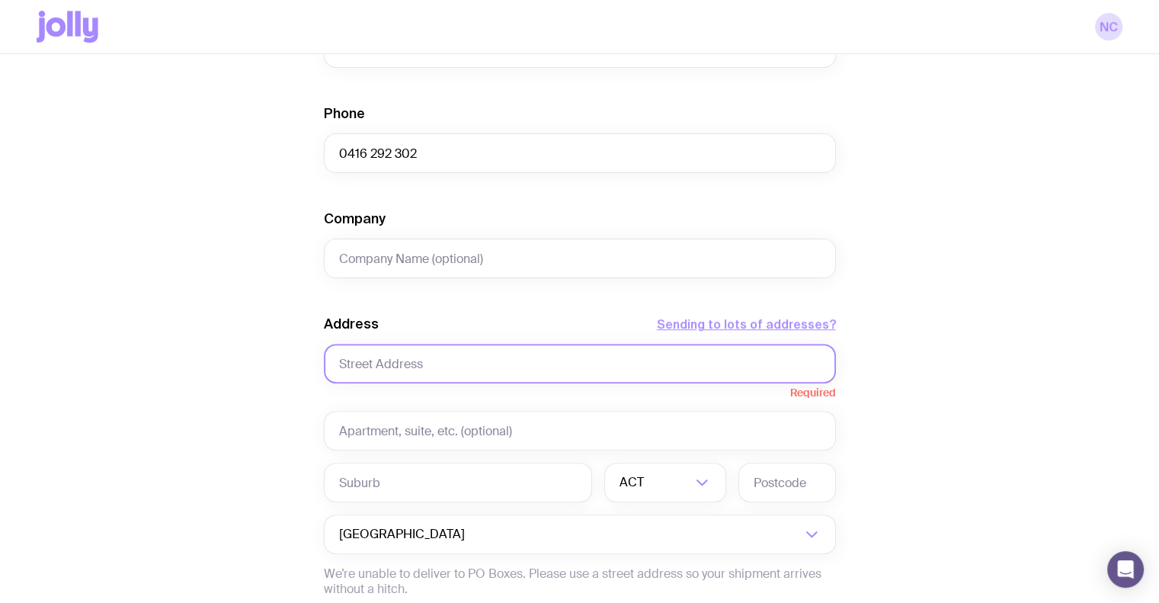
scroll to position [488, 0]
paste input "[STREET_ADDRESS]"
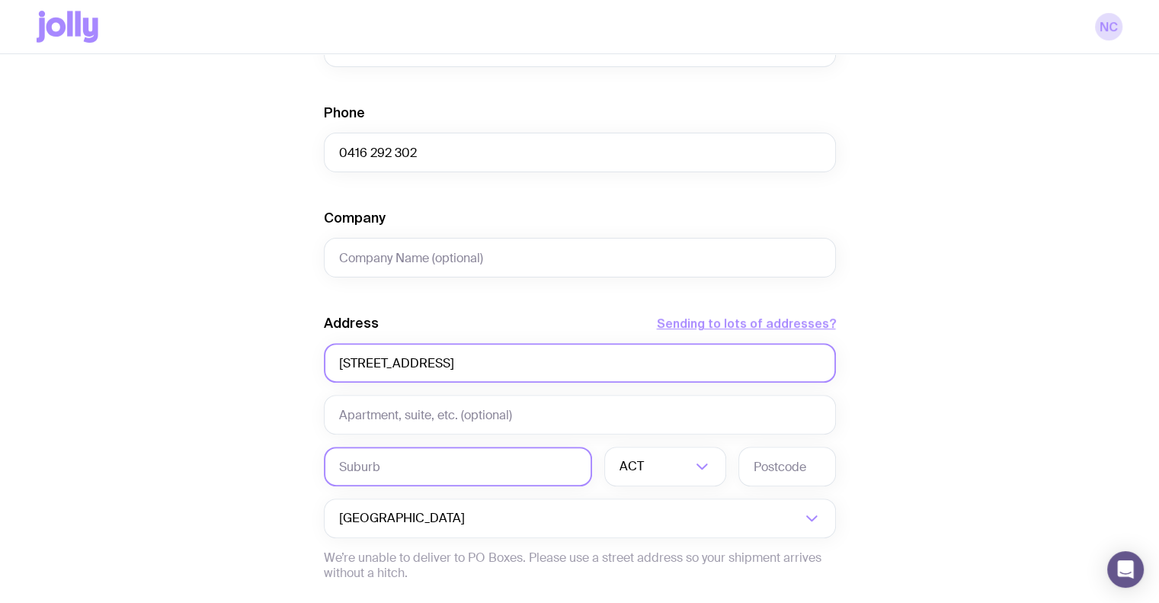
type input "[STREET_ADDRESS]"
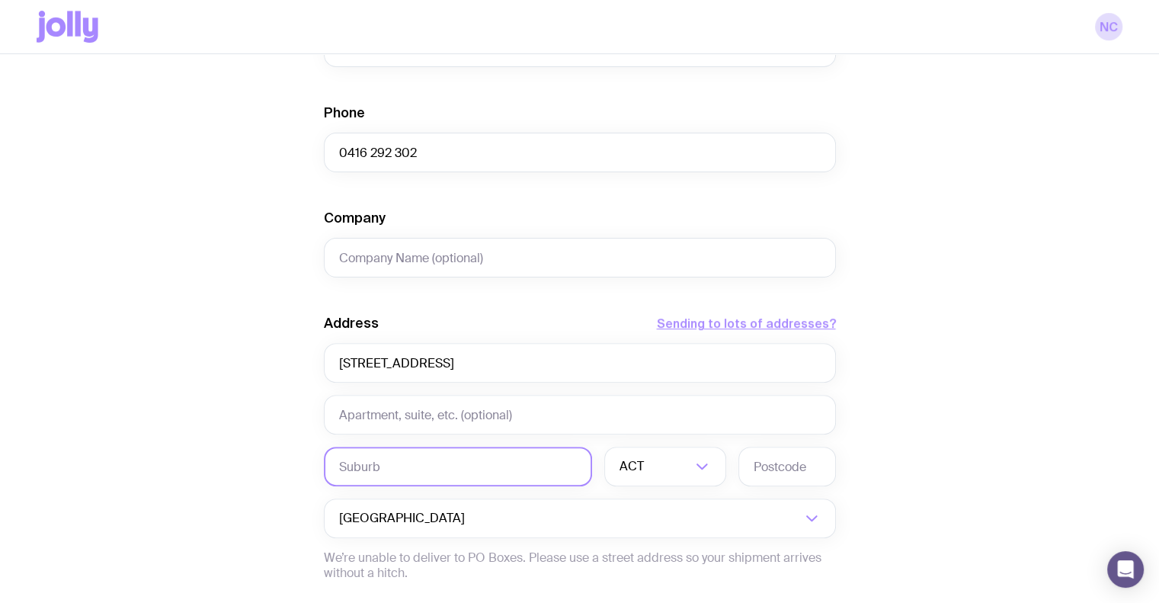
click at [369, 469] on input "text" at bounding box center [458, 466] width 268 height 40
type input "Boronia"
click at [649, 462] on input "Search for option" at bounding box center [655, 466] width 72 height 40
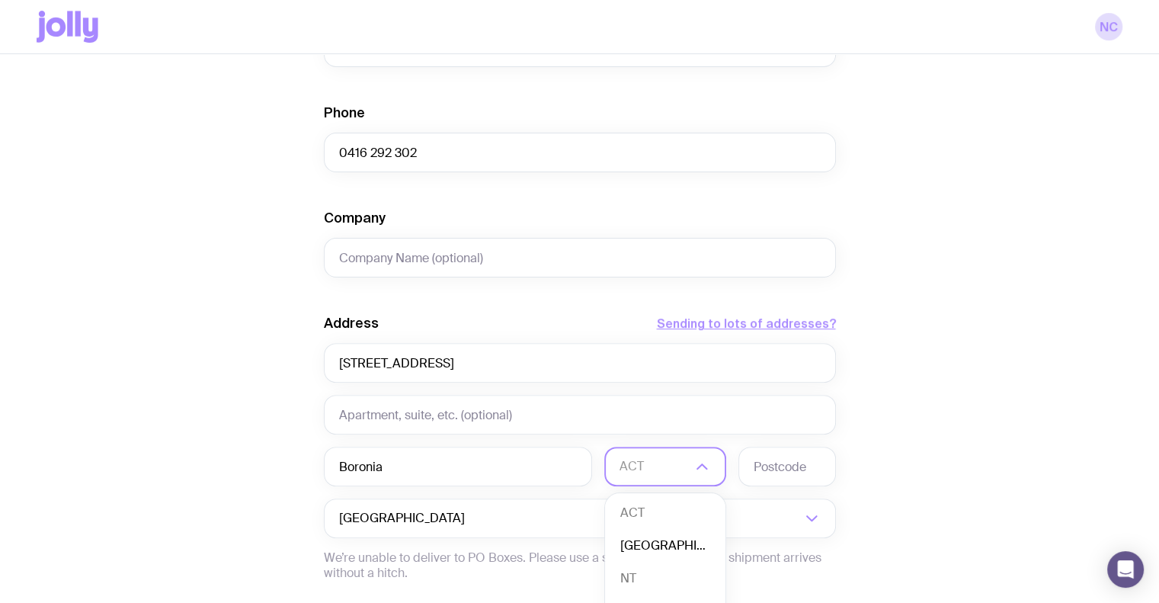
scroll to position [139, 0]
click at [636, 571] on li "VIC" at bounding box center [665, 570] width 120 height 33
click at [780, 448] on input "text" at bounding box center [787, 466] width 98 height 40
click at [776, 471] on input "text" at bounding box center [787, 466] width 98 height 40
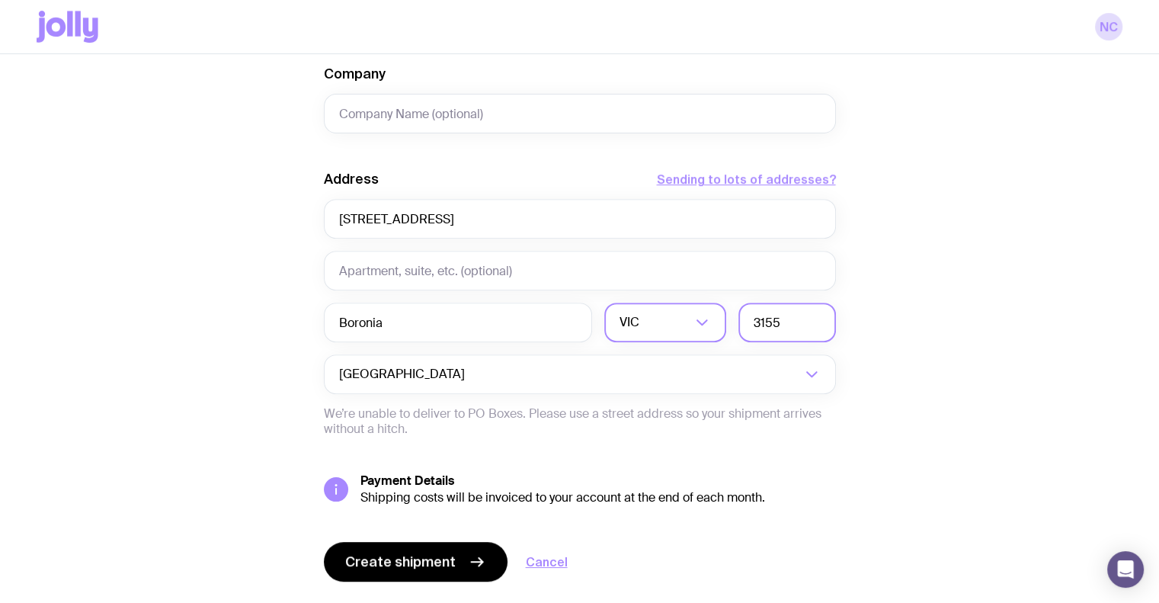
scroll to position [670, 0]
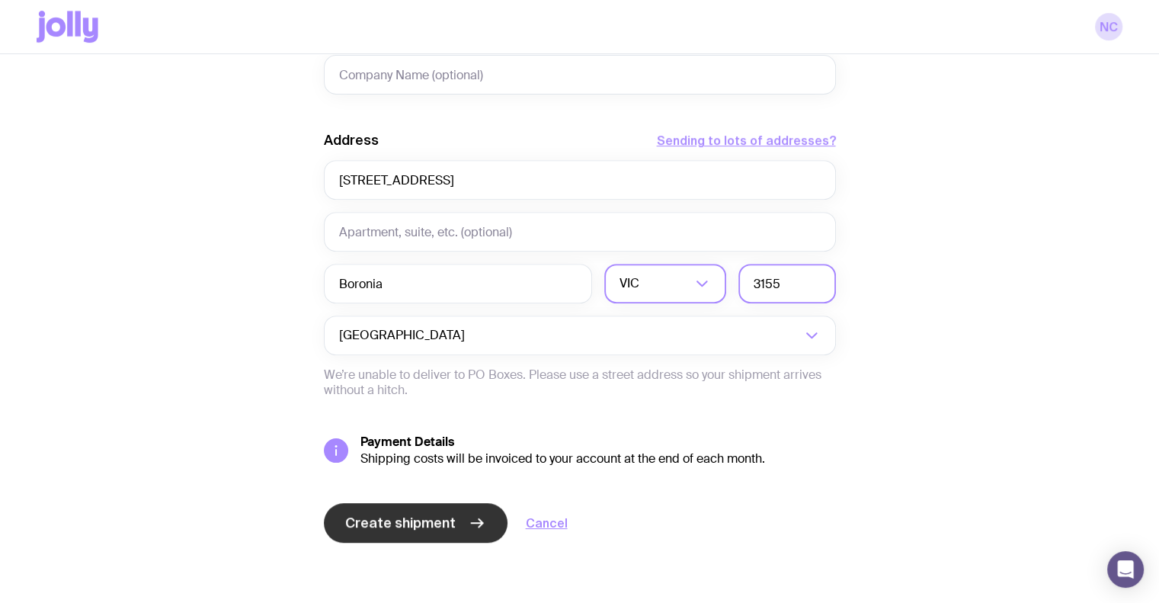
type input "3155"
click at [462, 523] on button "Create shipment" at bounding box center [416, 523] width 184 height 40
